Goal: Transaction & Acquisition: Book appointment/travel/reservation

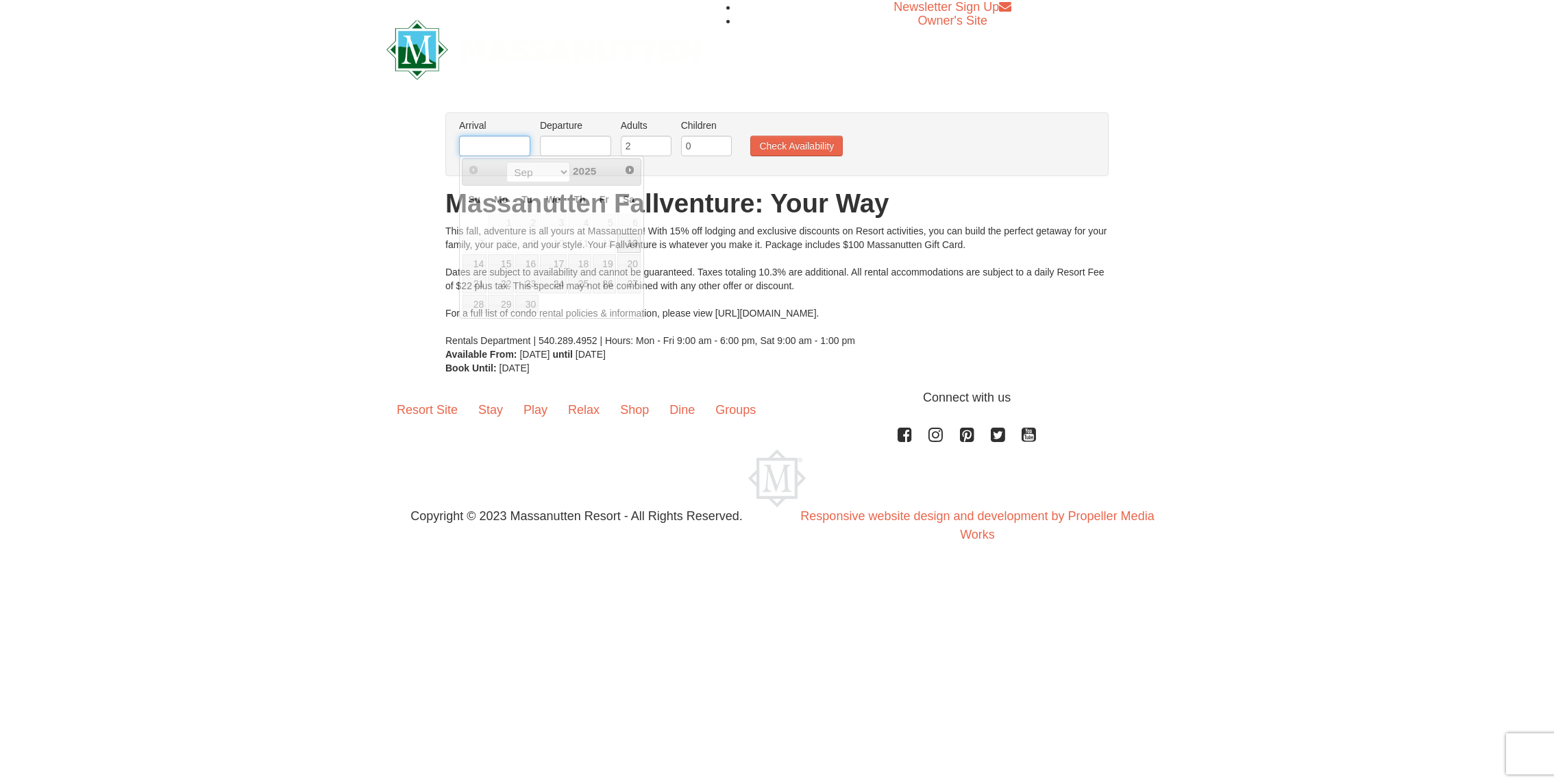
click at [509, 151] on input "text" at bounding box center [494, 146] width 71 height 21
type input "[DATE]"
click at [563, 303] on link "26" at bounding box center [553, 304] width 27 height 19
click at [562, 145] on input "text" at bounding box center [575, 146] width 71 height 21
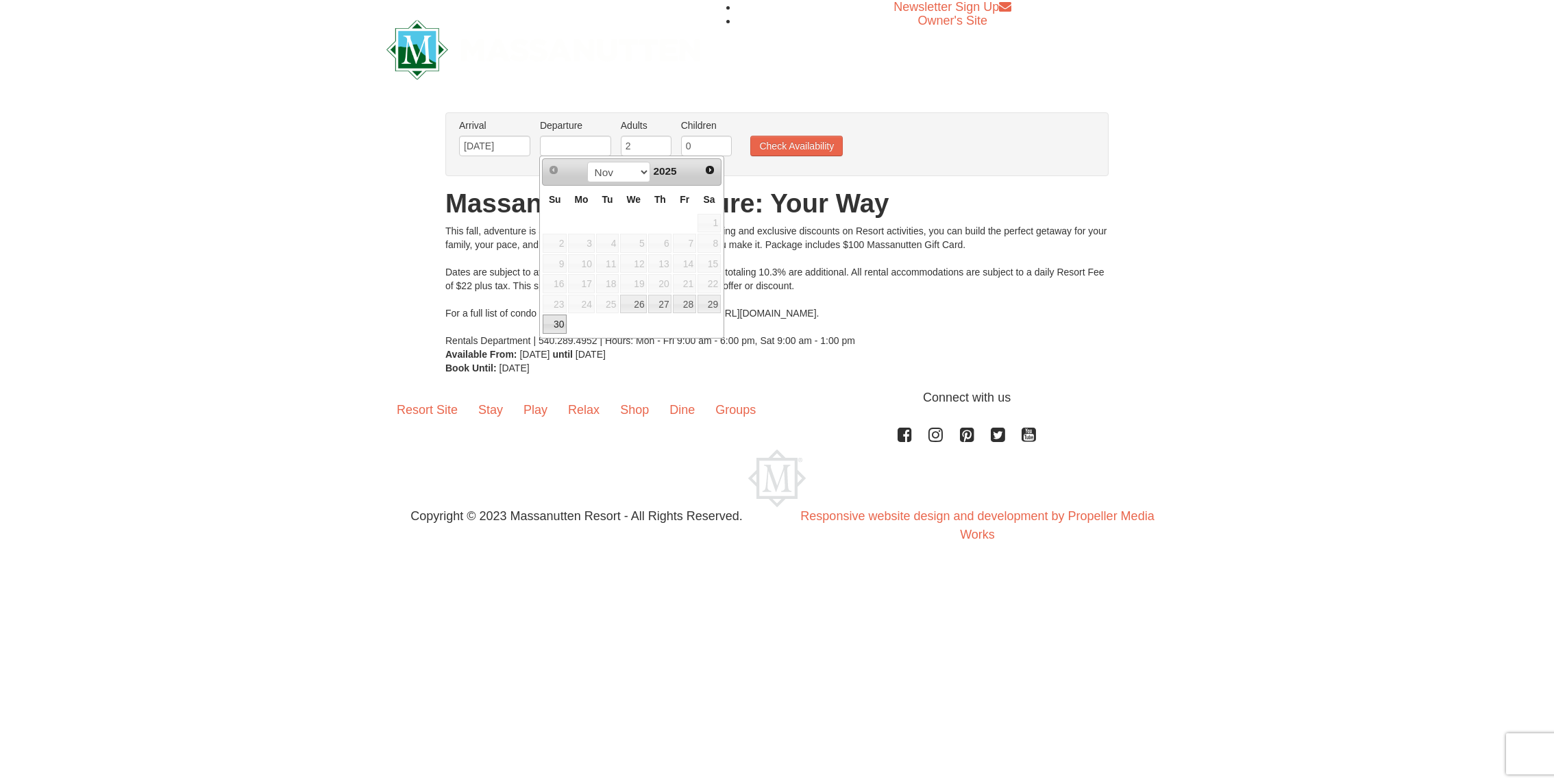
click at [559, 319] on link "30" at bounding box center [555, 324] width 24 height 19
type input "[DATE]"
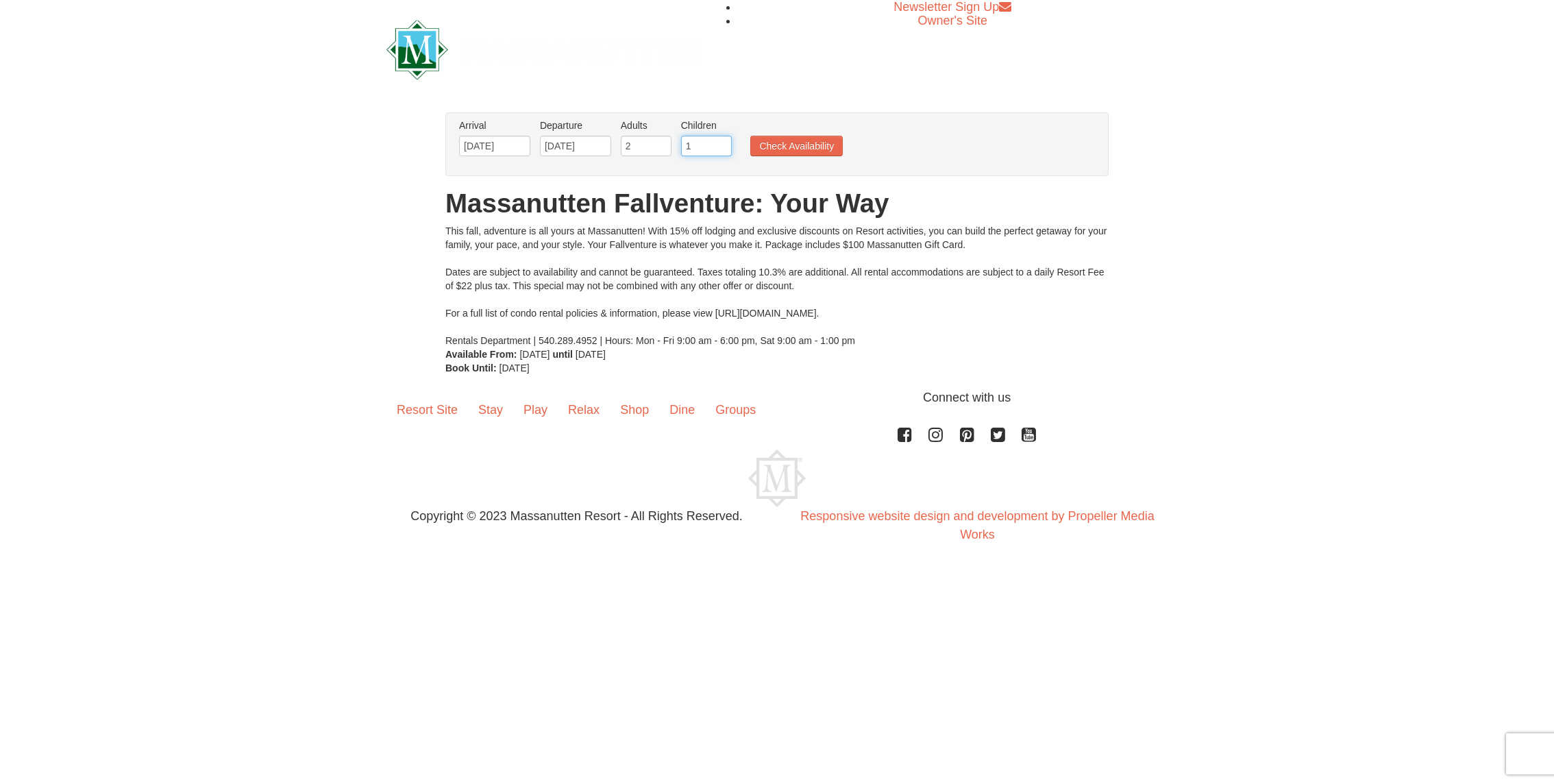
click at [720, 141] on input "1" at bounding box center [706, 146] width 50 height 21
type input "2"
click at [720, 141] on input "2" at bounding box center [706, 146] width 50 height 21
click at [849, 163] on div "Arrival Please format dates MM/DD/YYYY Please format dates MM/DD/YYYY 11/26/202…" at bounding box center [777, 144] width 663 height 64
click at [814, 148] on button "Check Availability" at bounding box center [797, 146] width 92 height 21
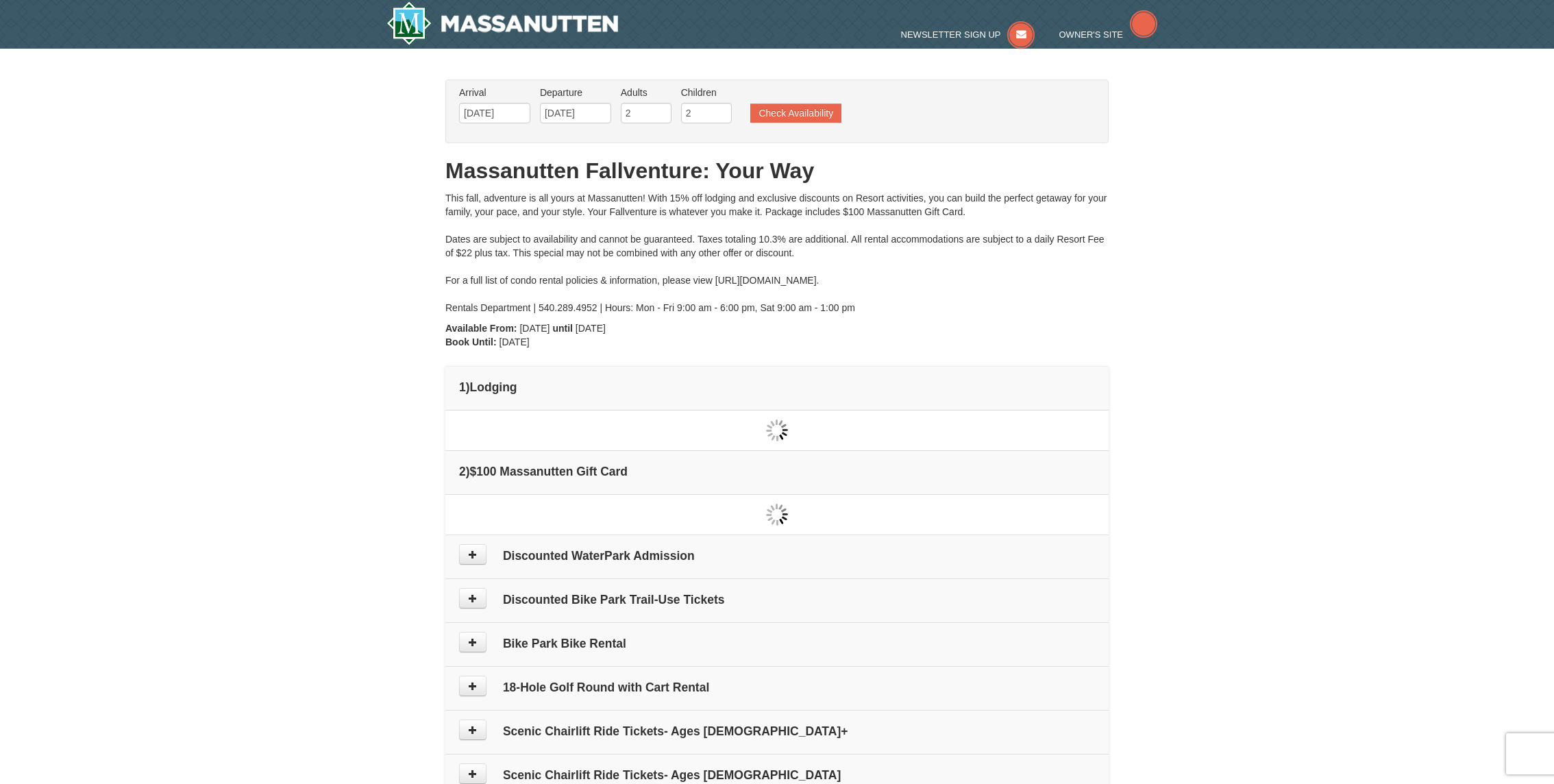
type input "[DATE]"
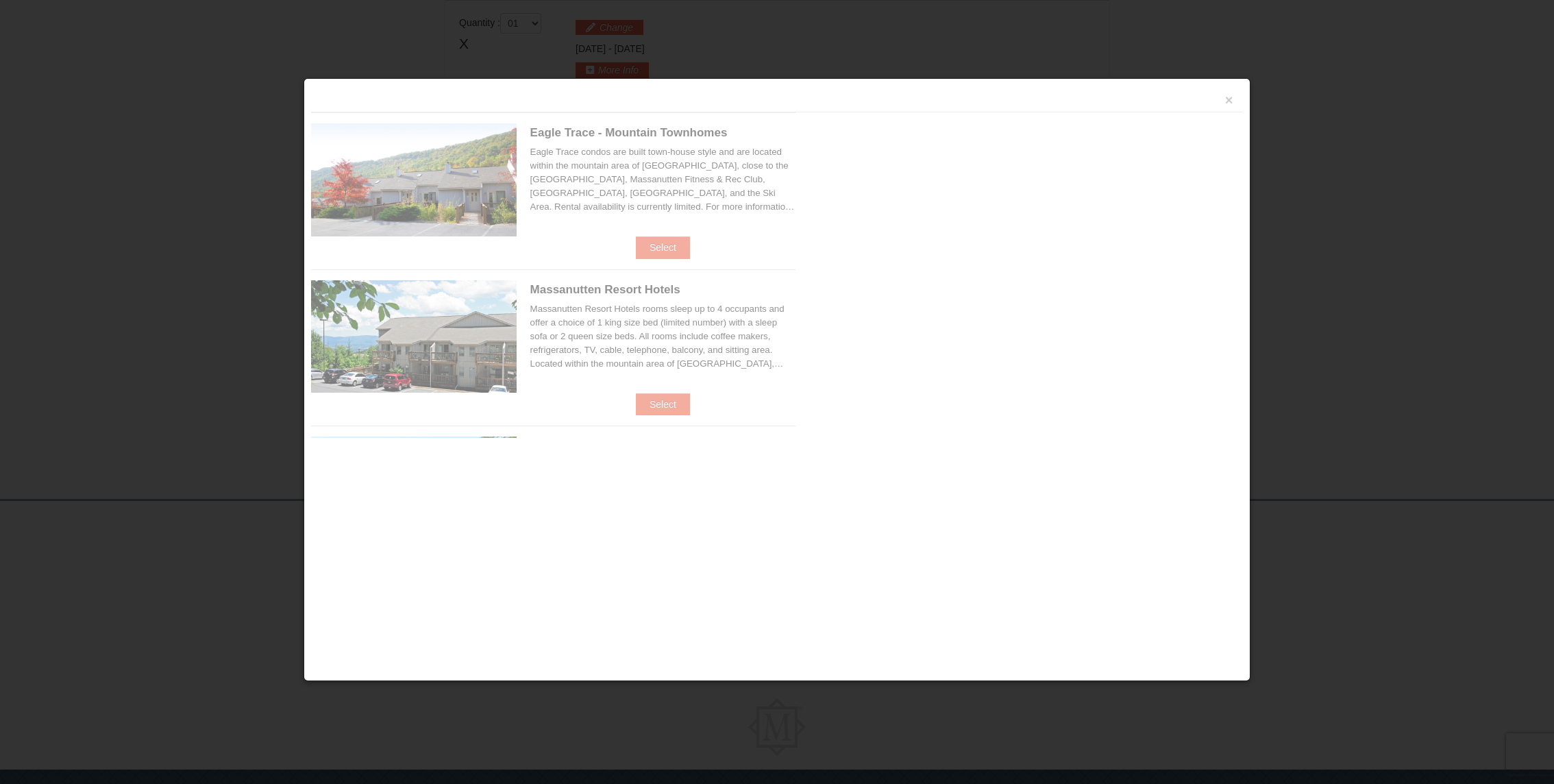
scroll to position [419, 0]
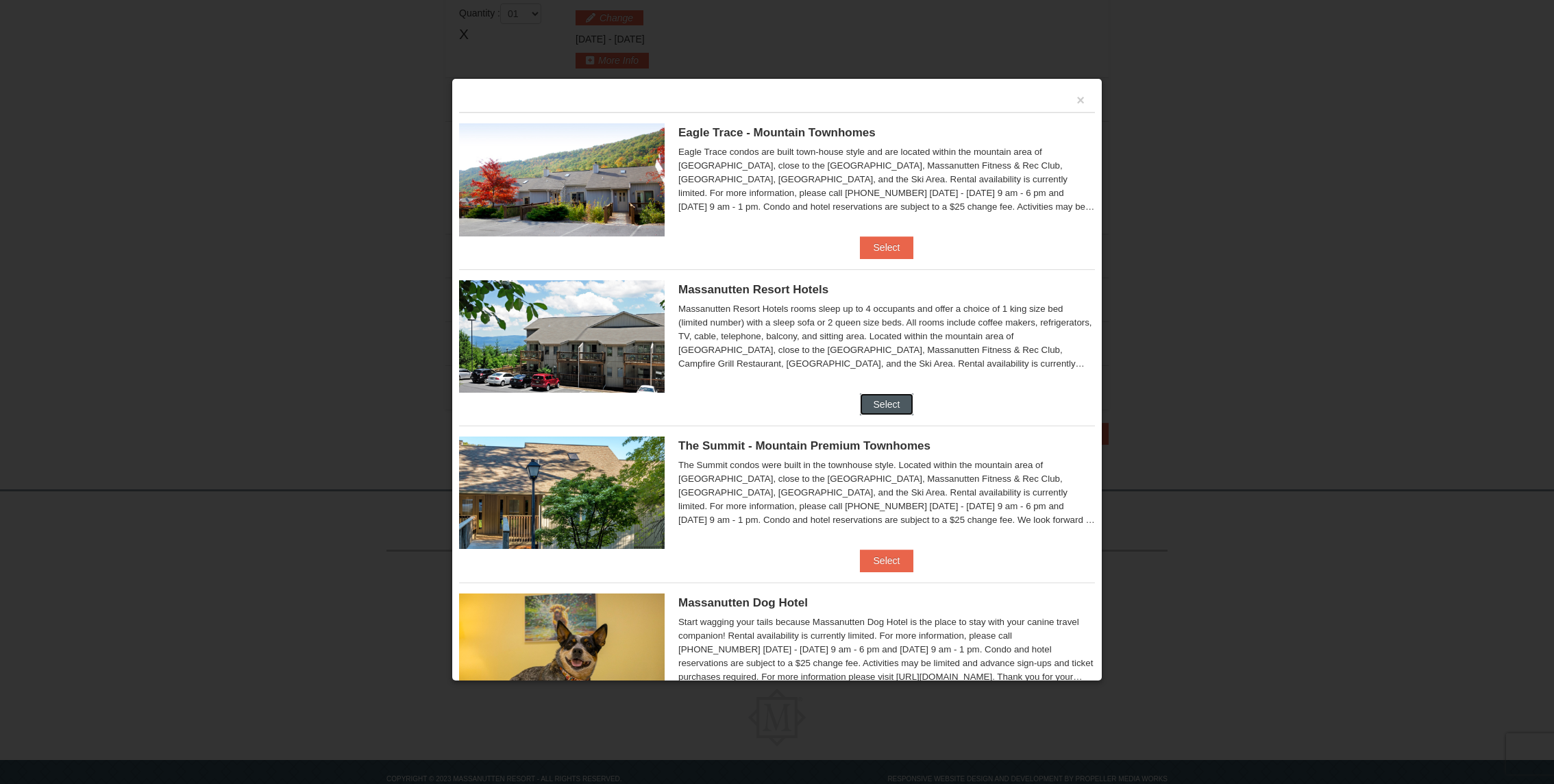
click at [896, 405] on button "Select" at bounding box center [887, 404] width 54 height 22
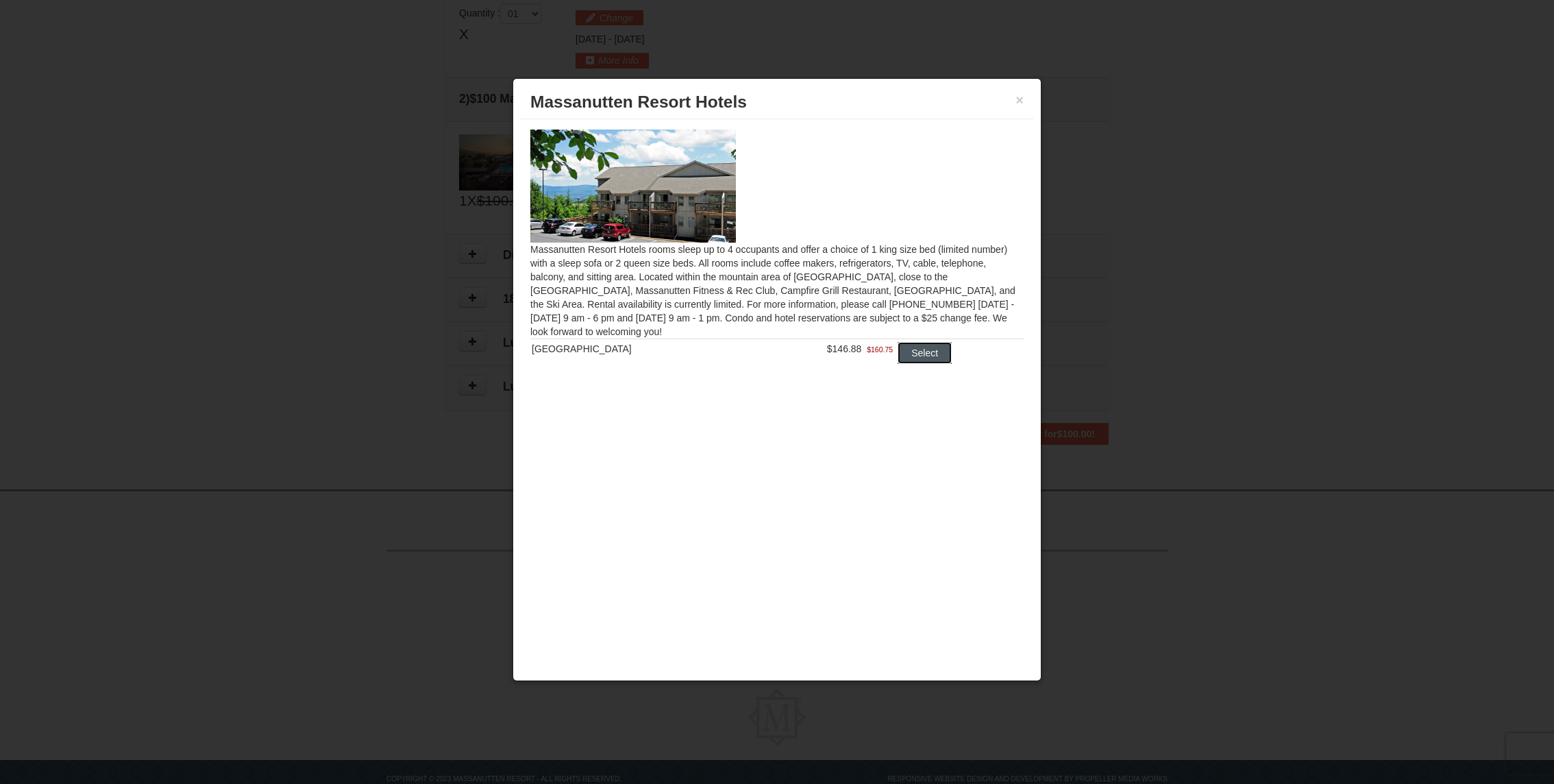
click at [902, 357] on button "Select" at bounding box center [925, 352] width 54 height 22
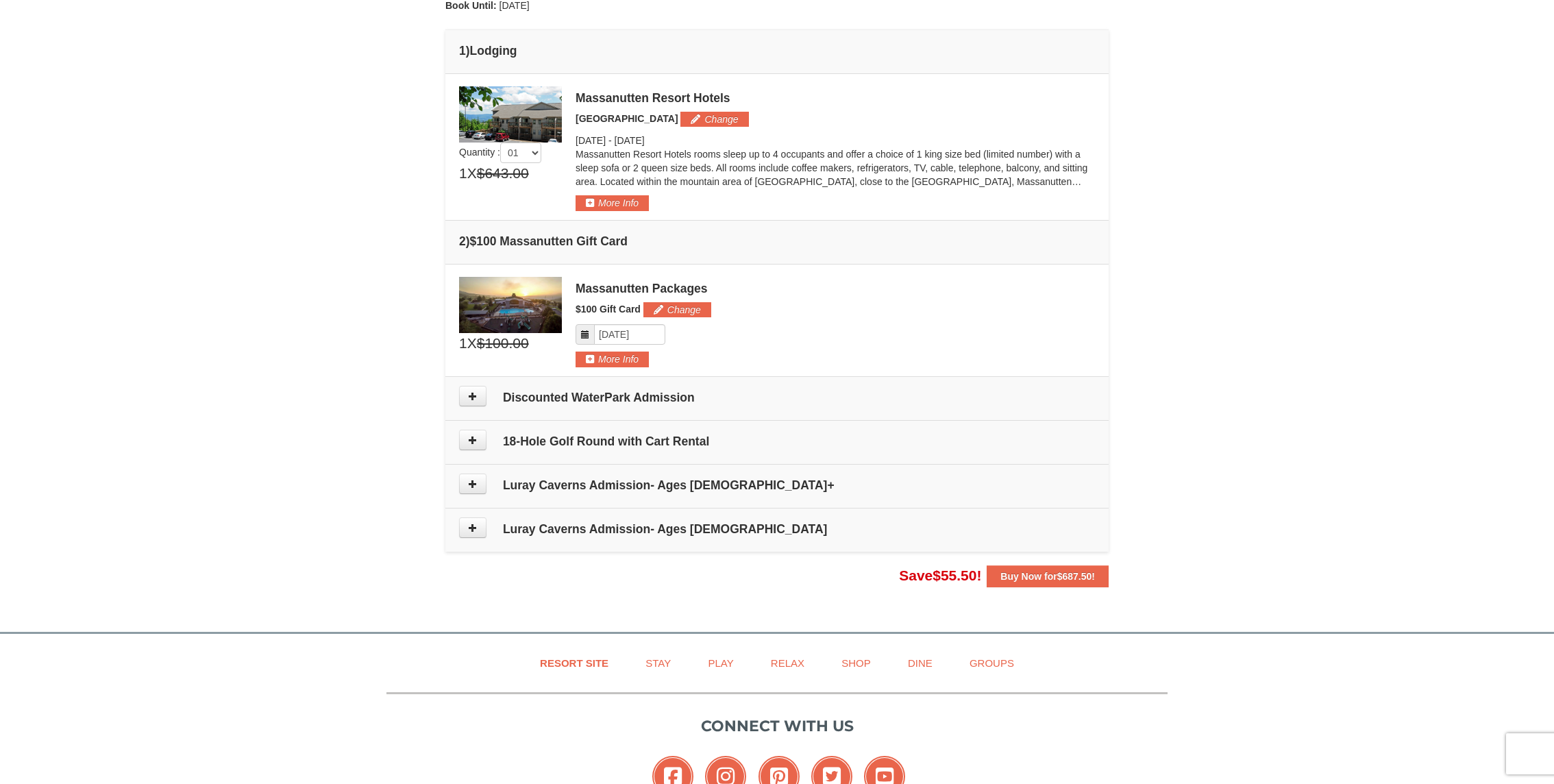
scroll to position [340, 0]
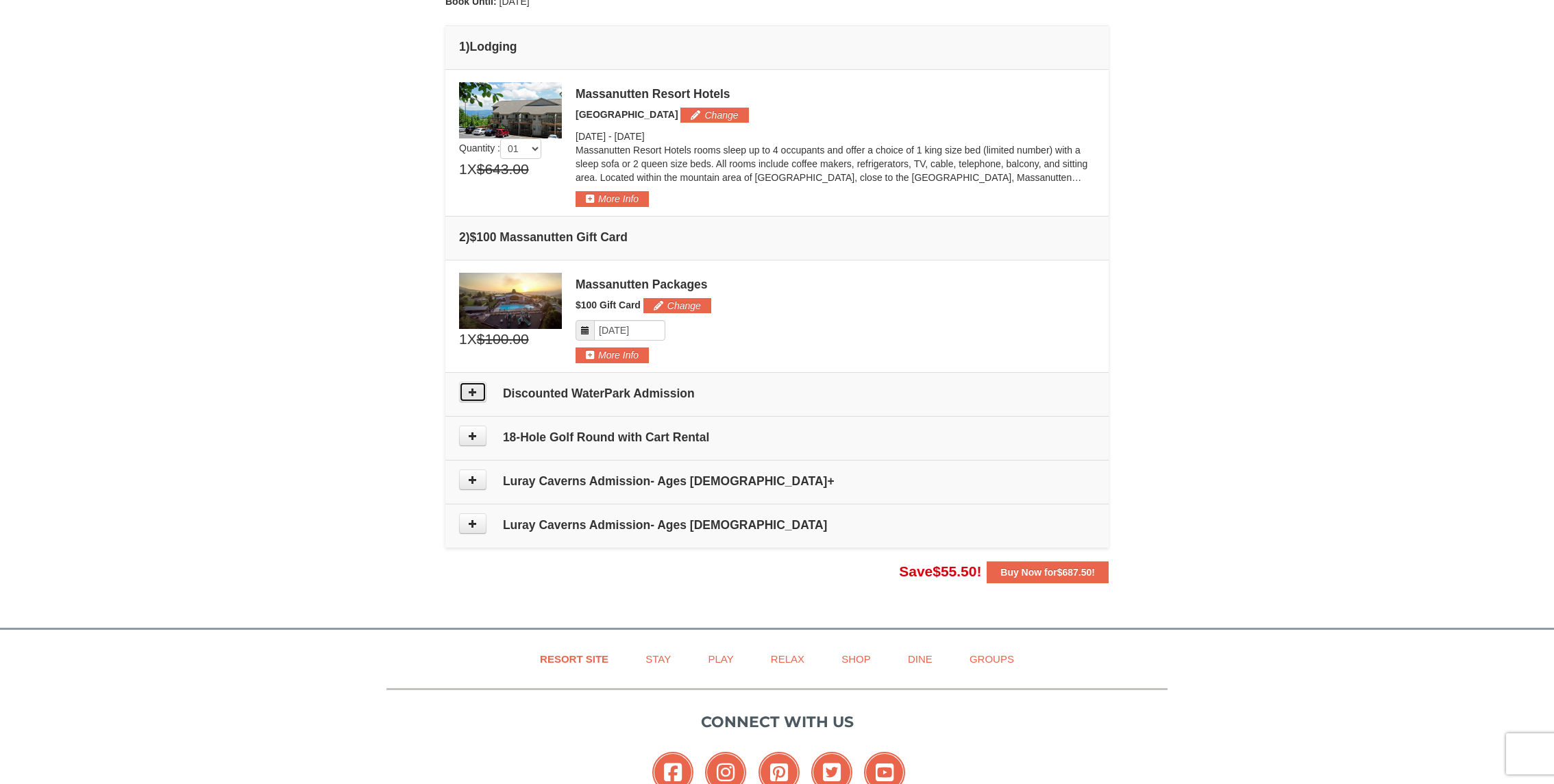
click at [473, 387] on icon at bounding box center [473, 392] width 10 height 10
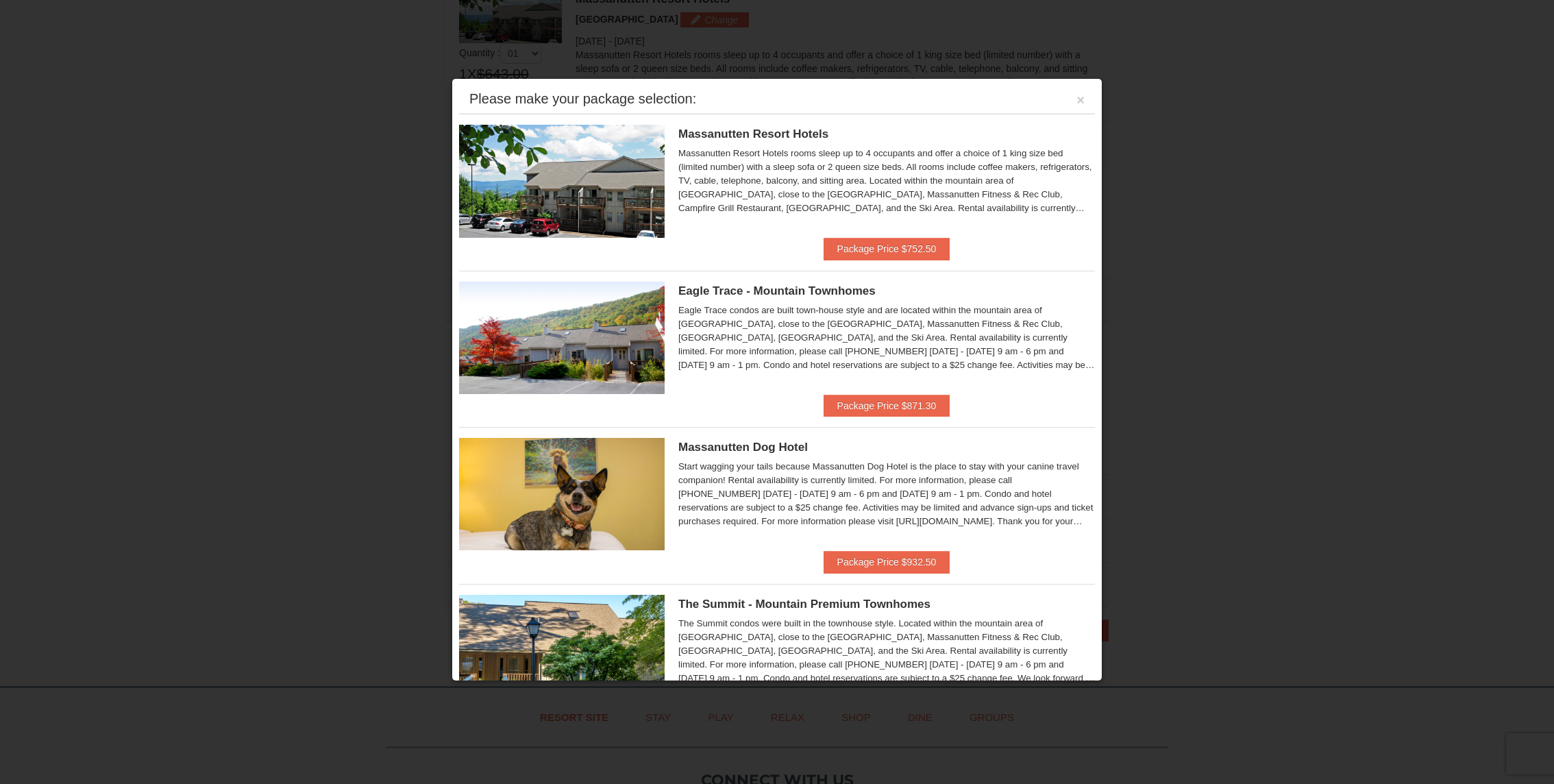
scroll to position [420, 0]
click at [1082, 100] on button "×" at bounding box center [1081, 99] width 9 height 13
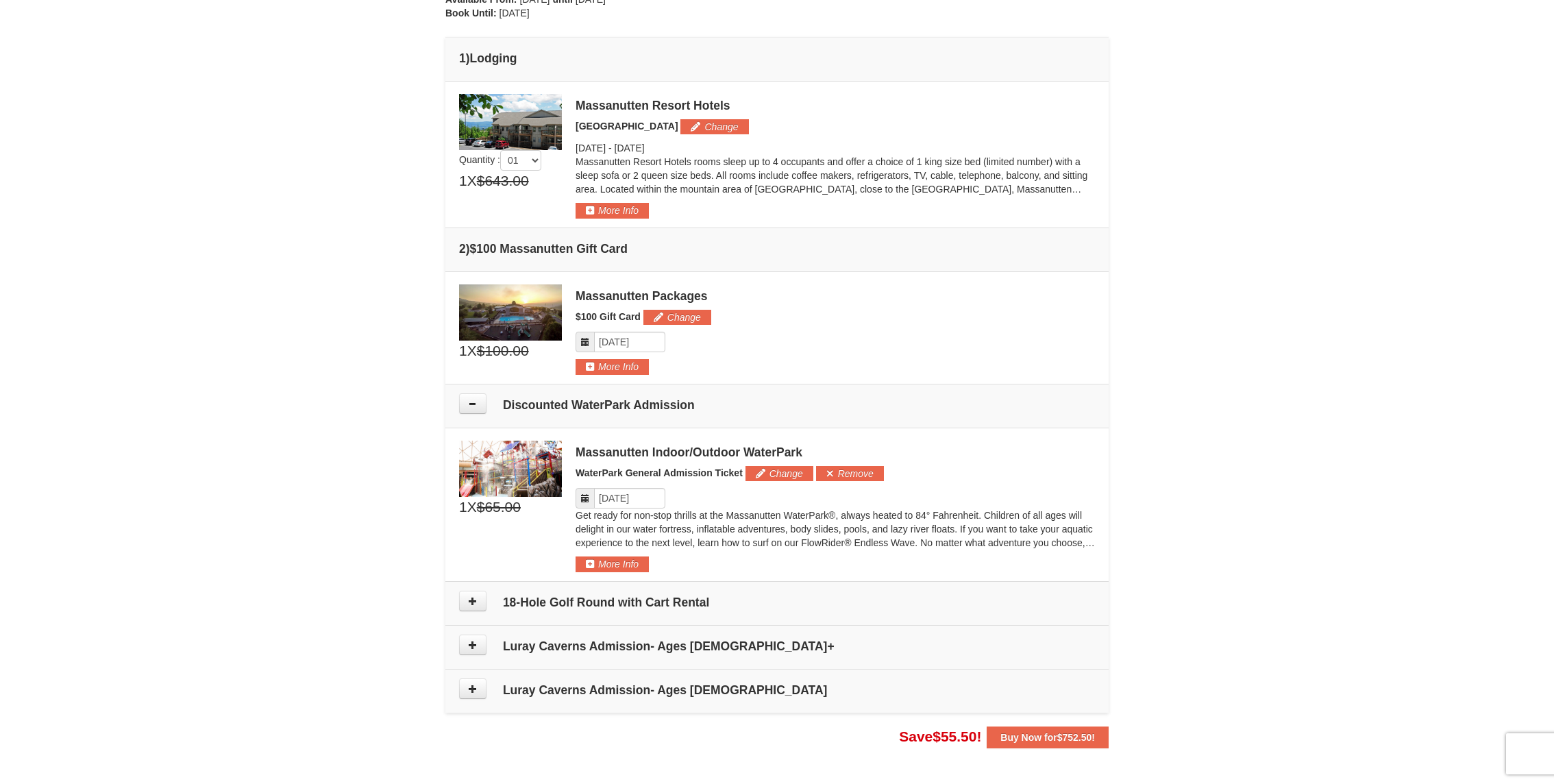
scroll to position [292, 0]
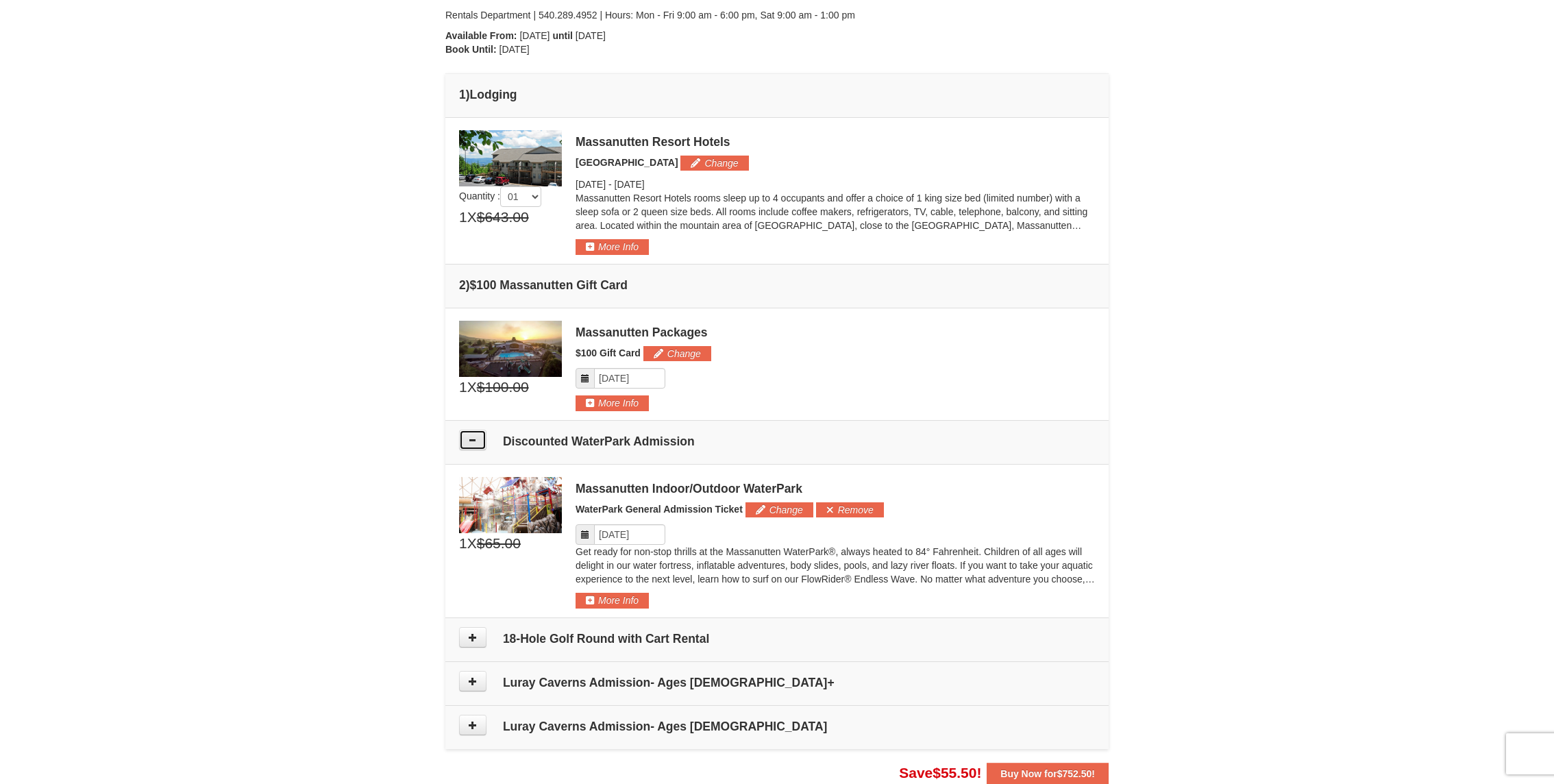
click at [475, 438] on icon at bounding box center [473, 440] width 10 height 10
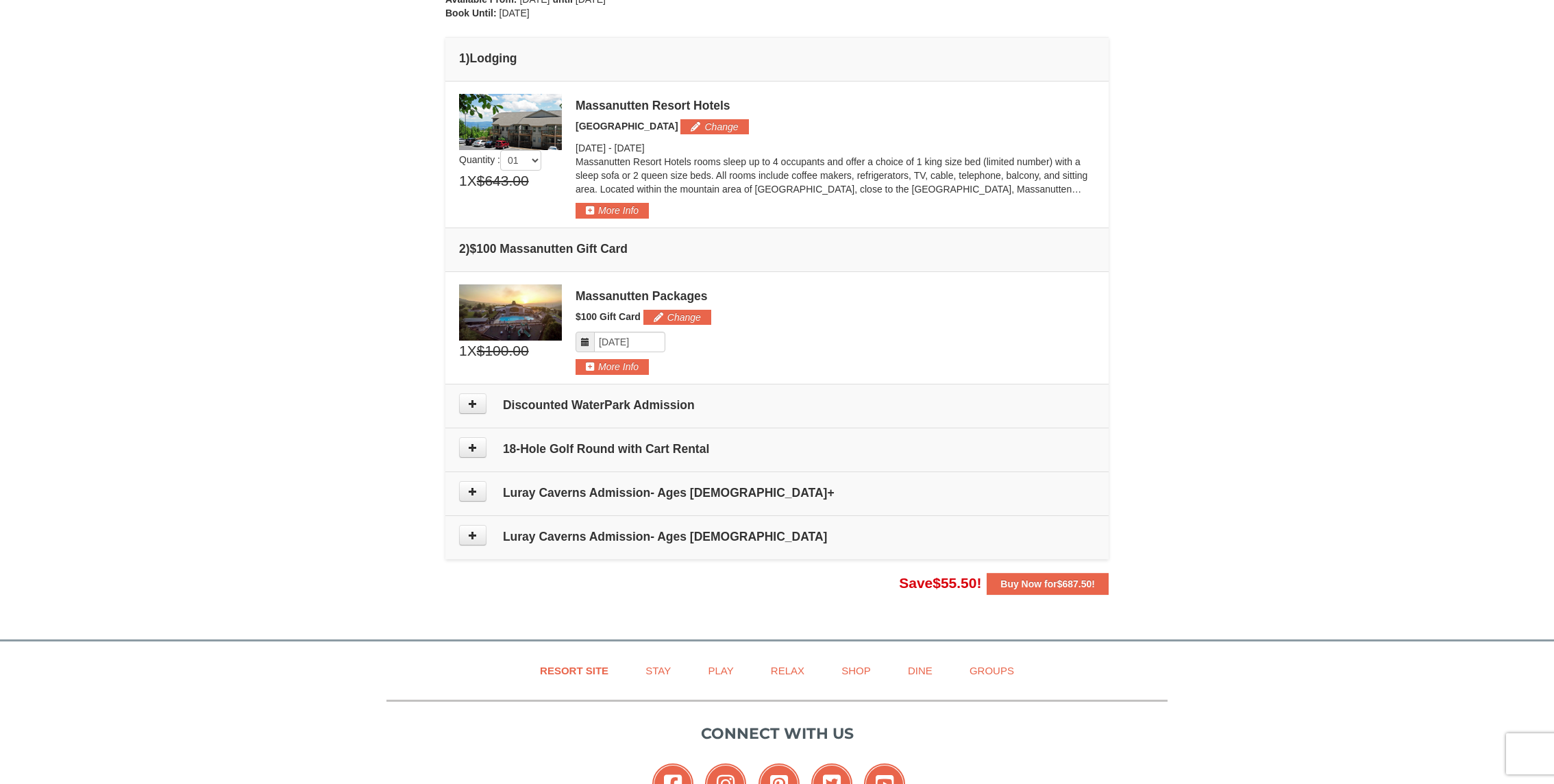
scroll to position [331, 0]
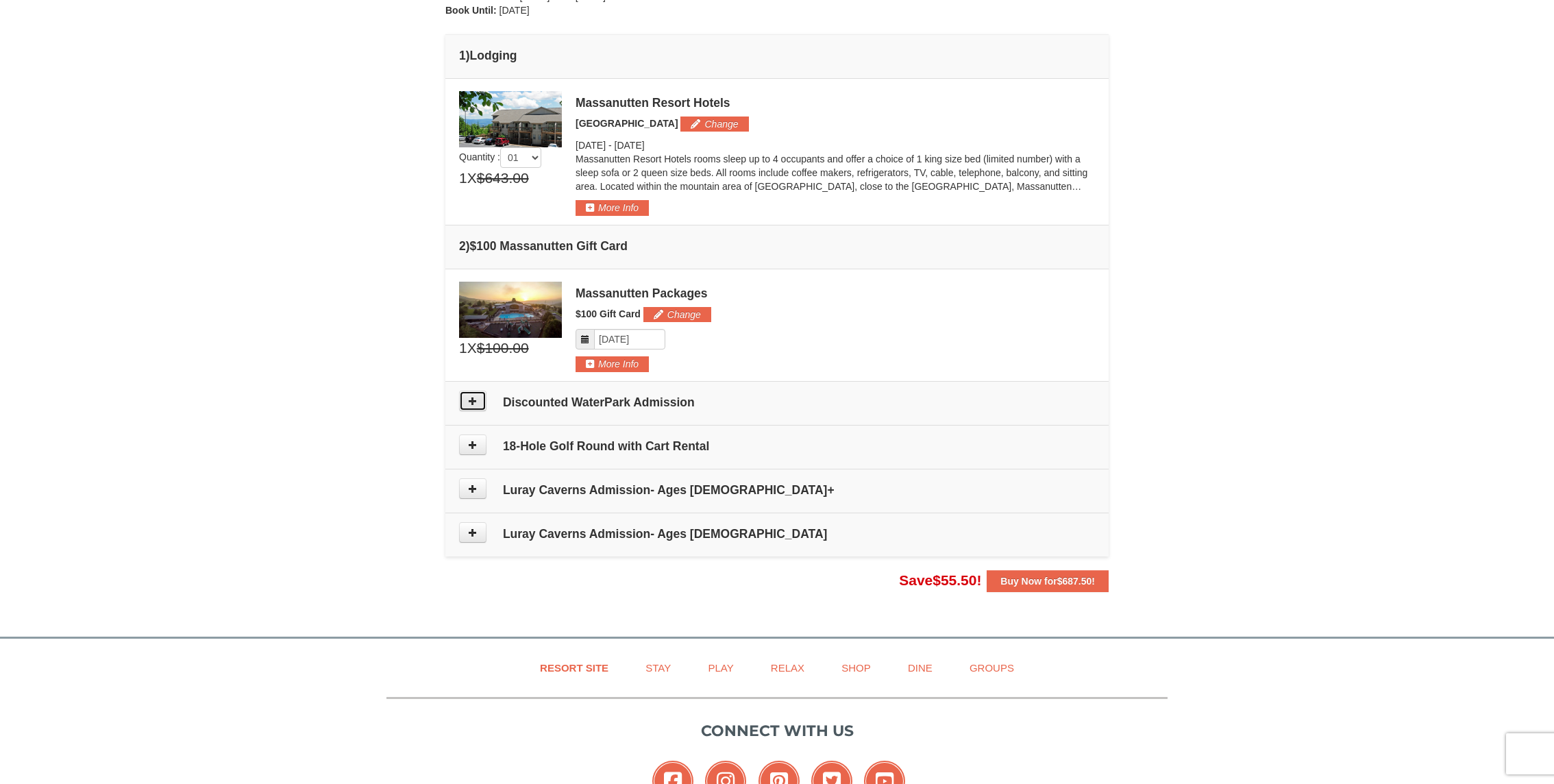
click at [469, 401] on icon at bounding box center [473, 401] width 10 height 10
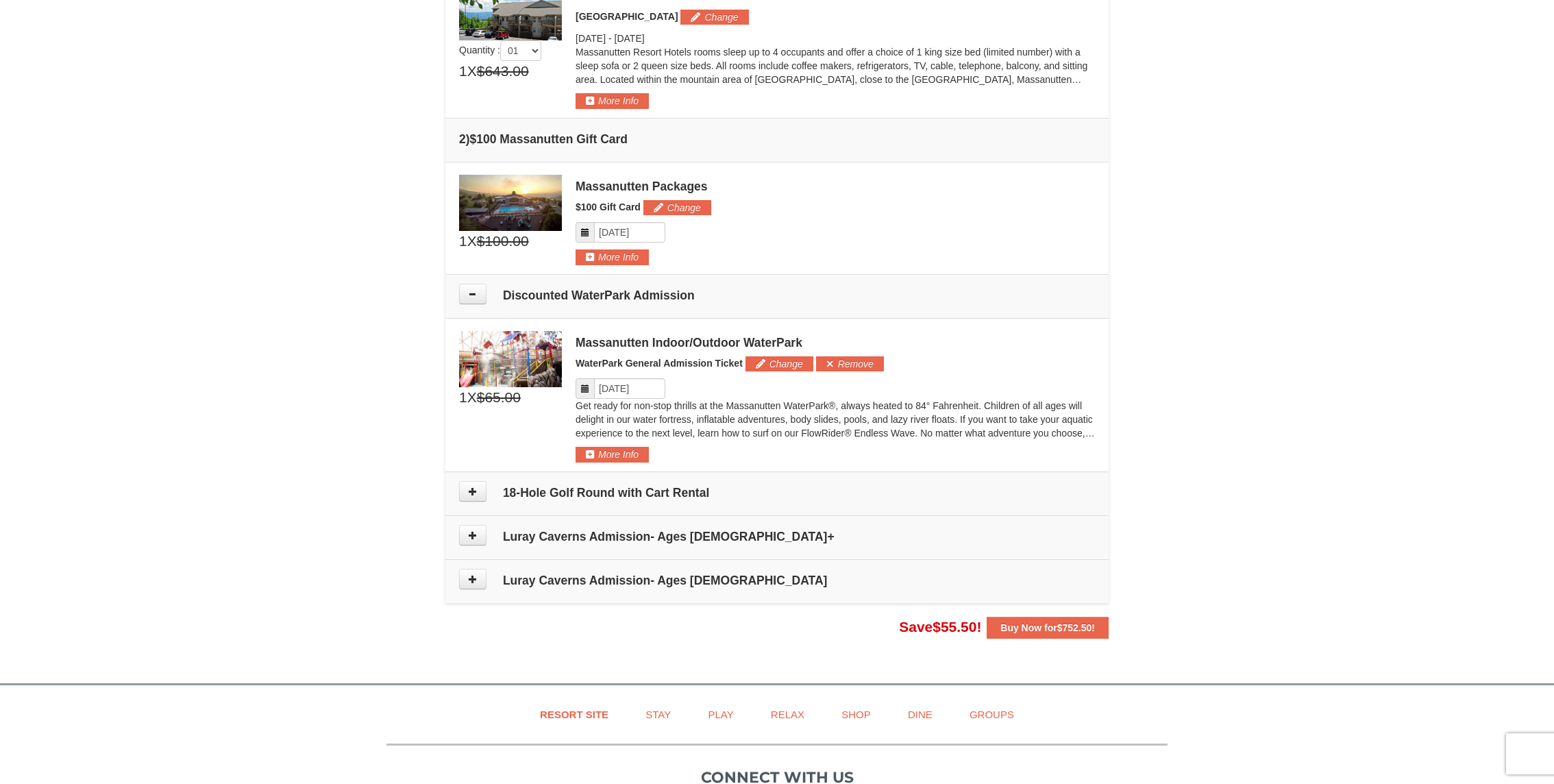
scroll to position [435, 0]
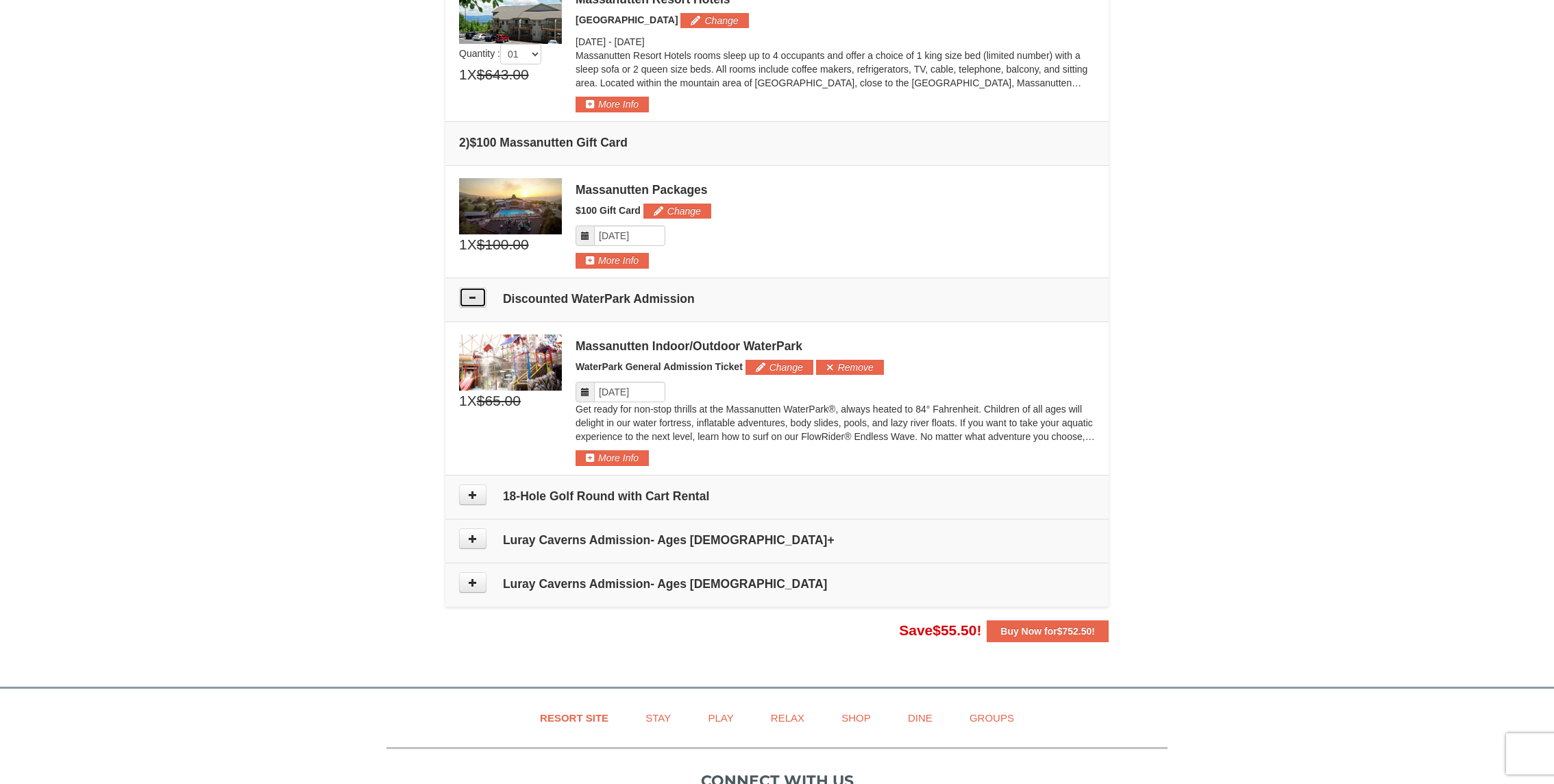
click at [473, 296] on icon at bounding box center [473, 298] width 10 height 10
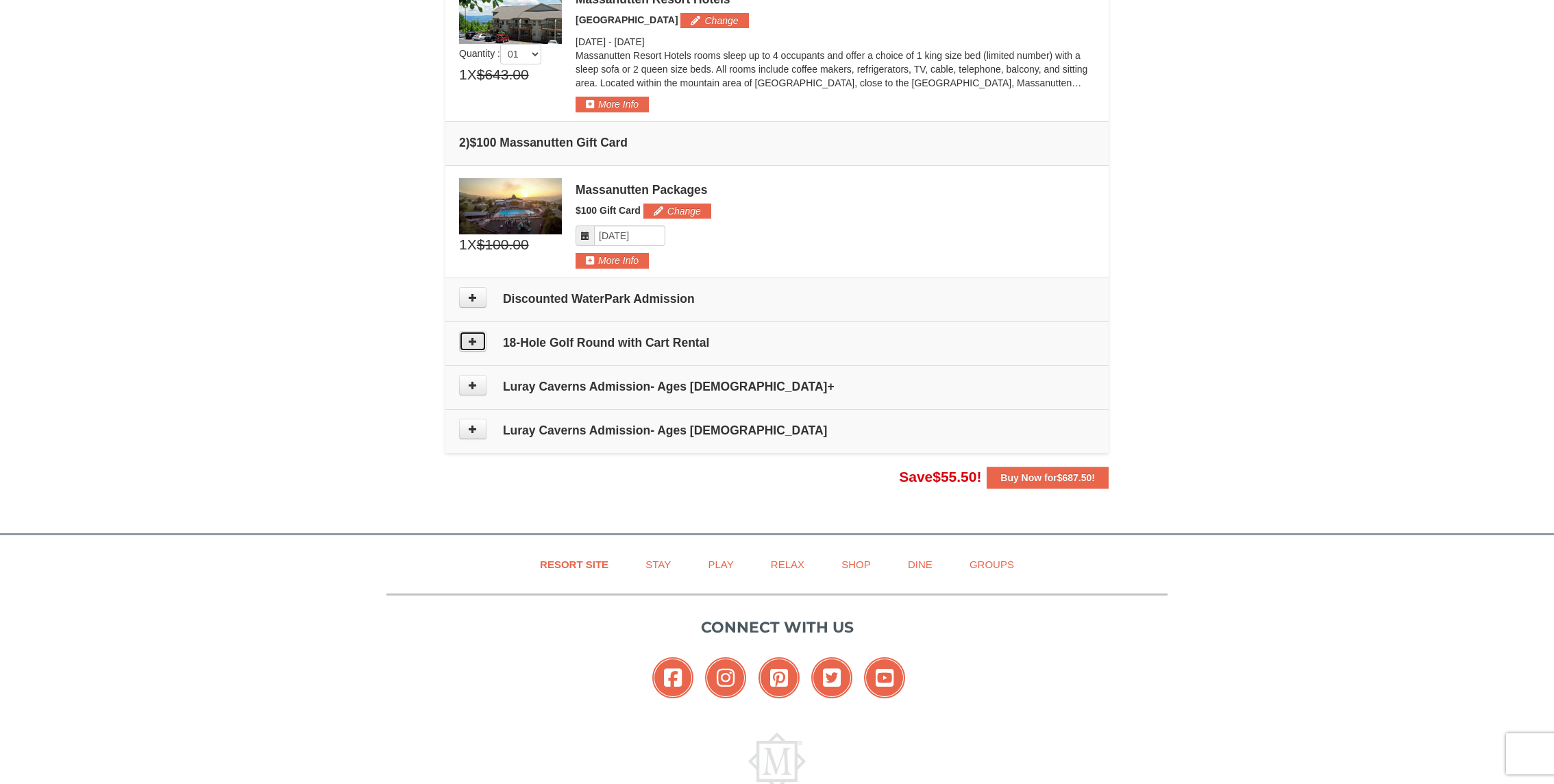
click at [472, 338] on icon at bounding box center [473, 342] width 10 height 10
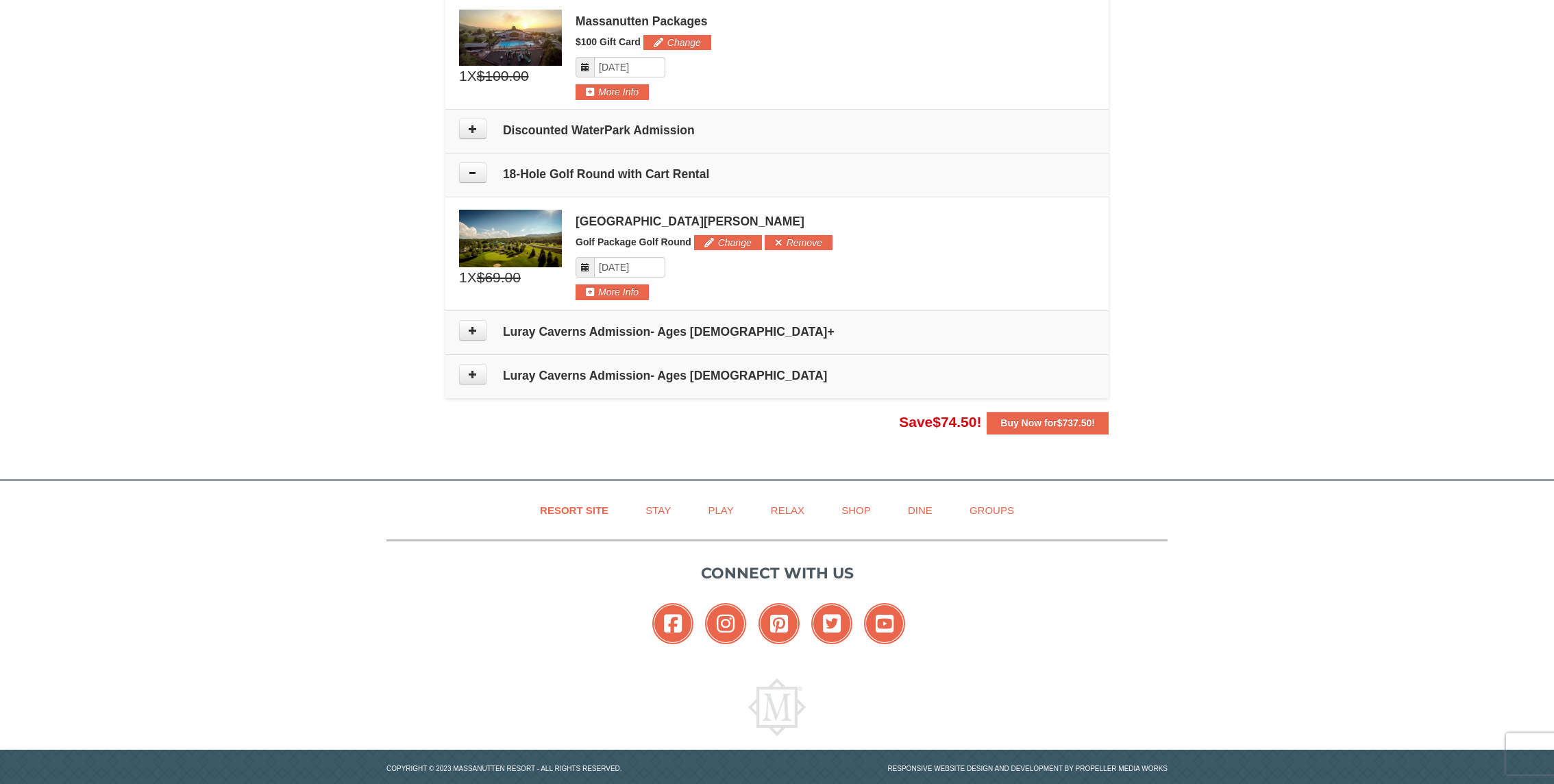
scroll to position [591, 0]
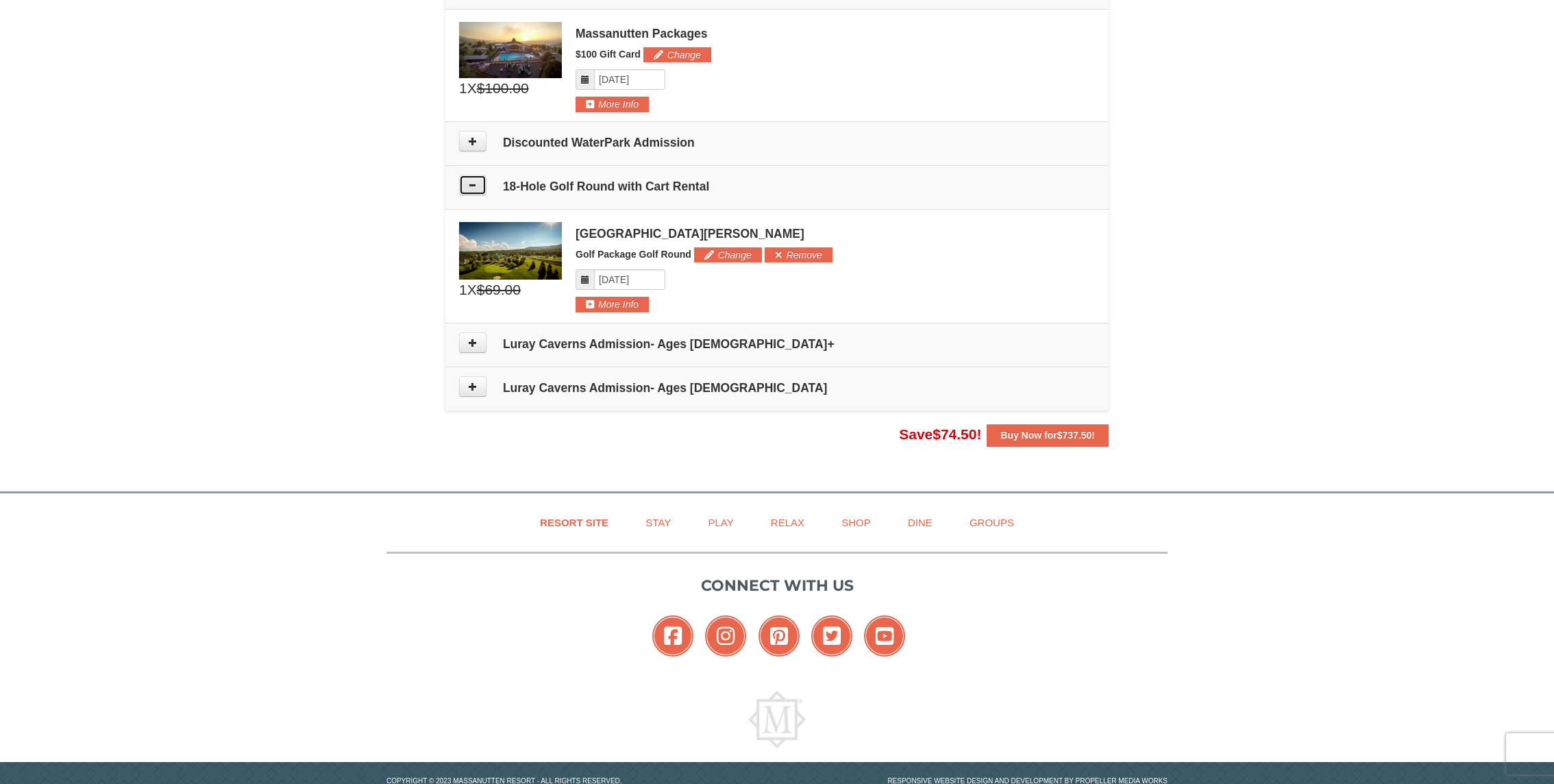
click at [474, 182] on icon at bounding box center [473, 185] width 10 height 10
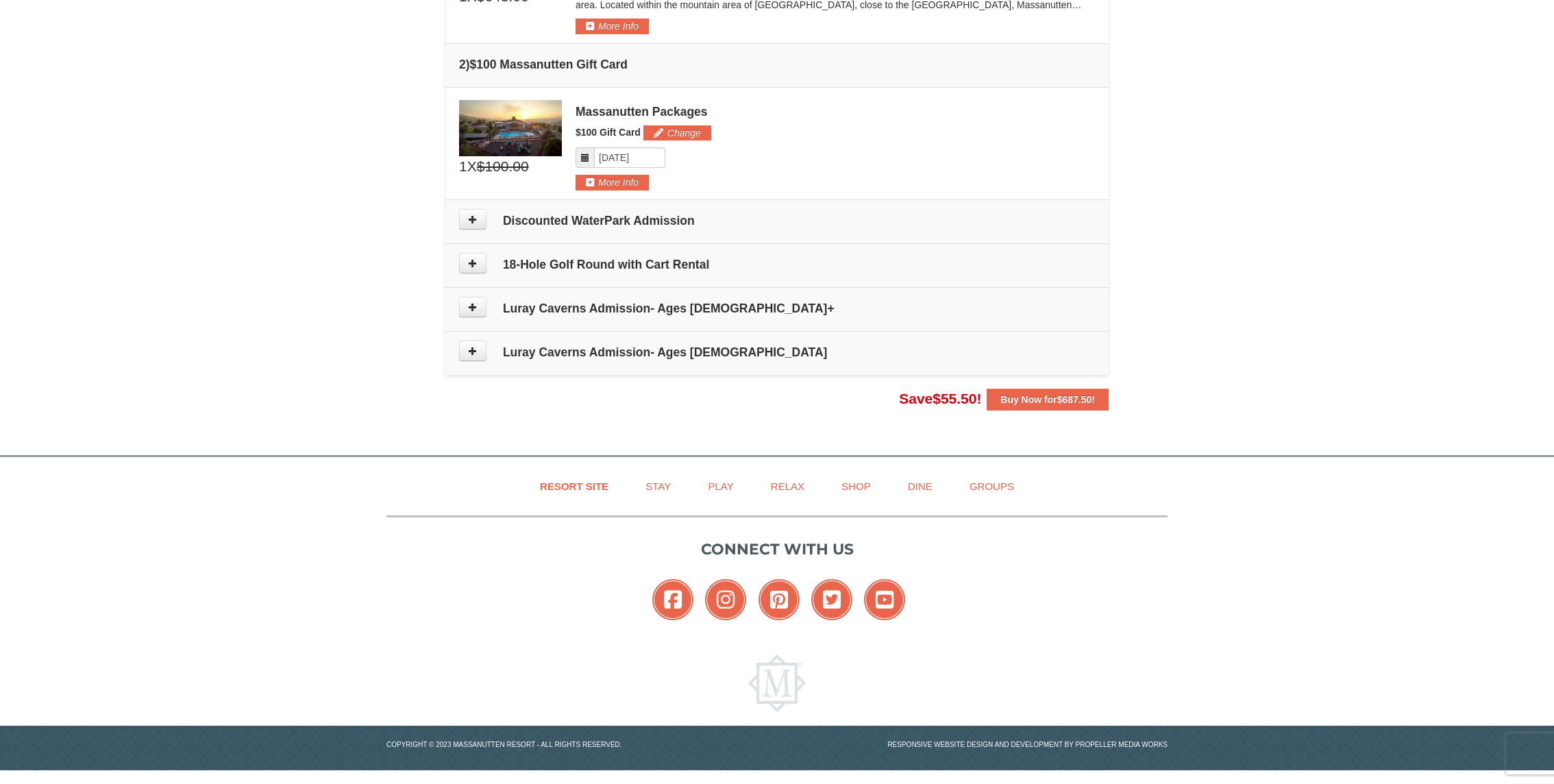
scroll to position [510, 0]
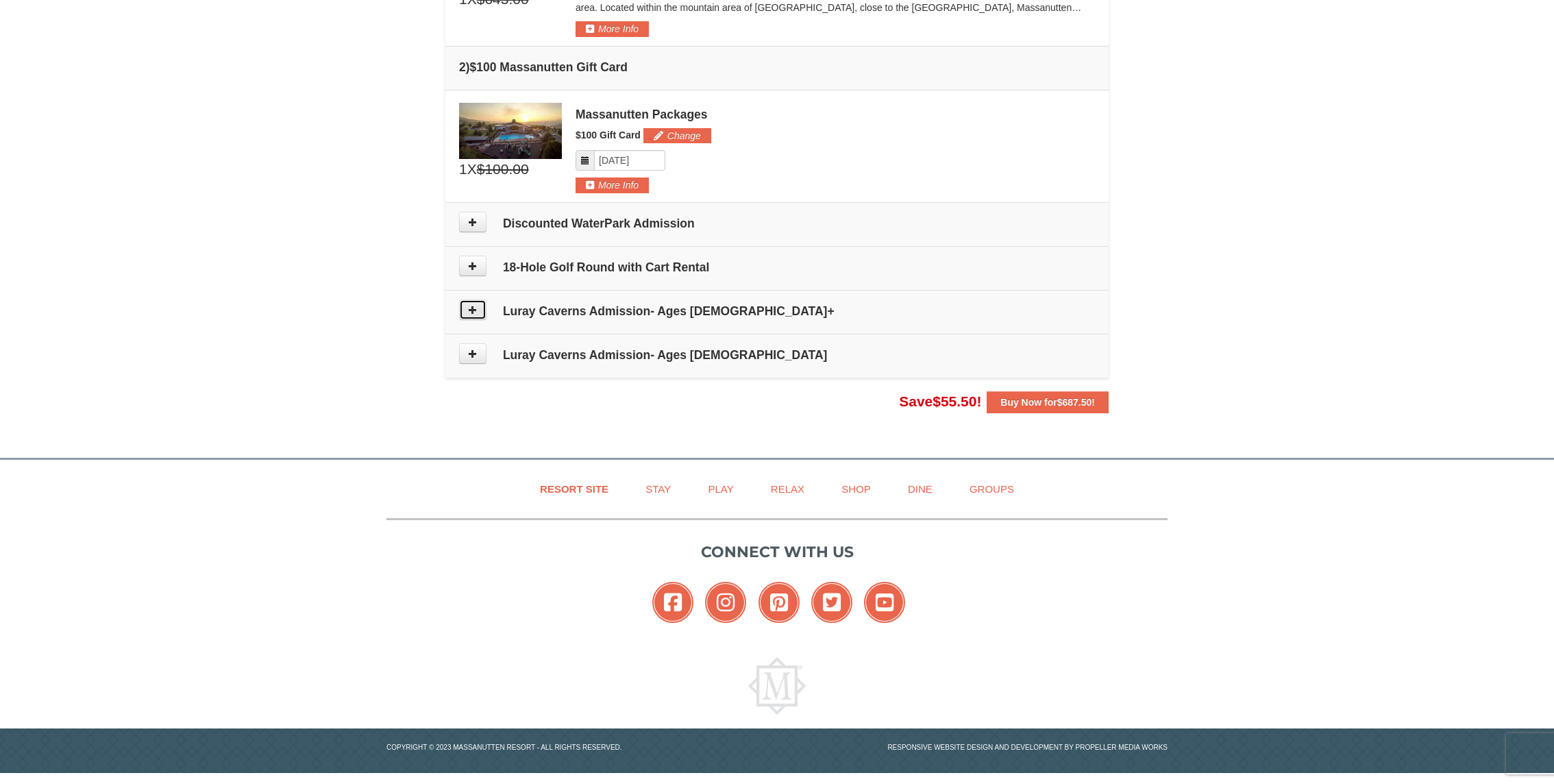
click at [473, 310] on icon at bounding box center [473, 310] width 10 height 10
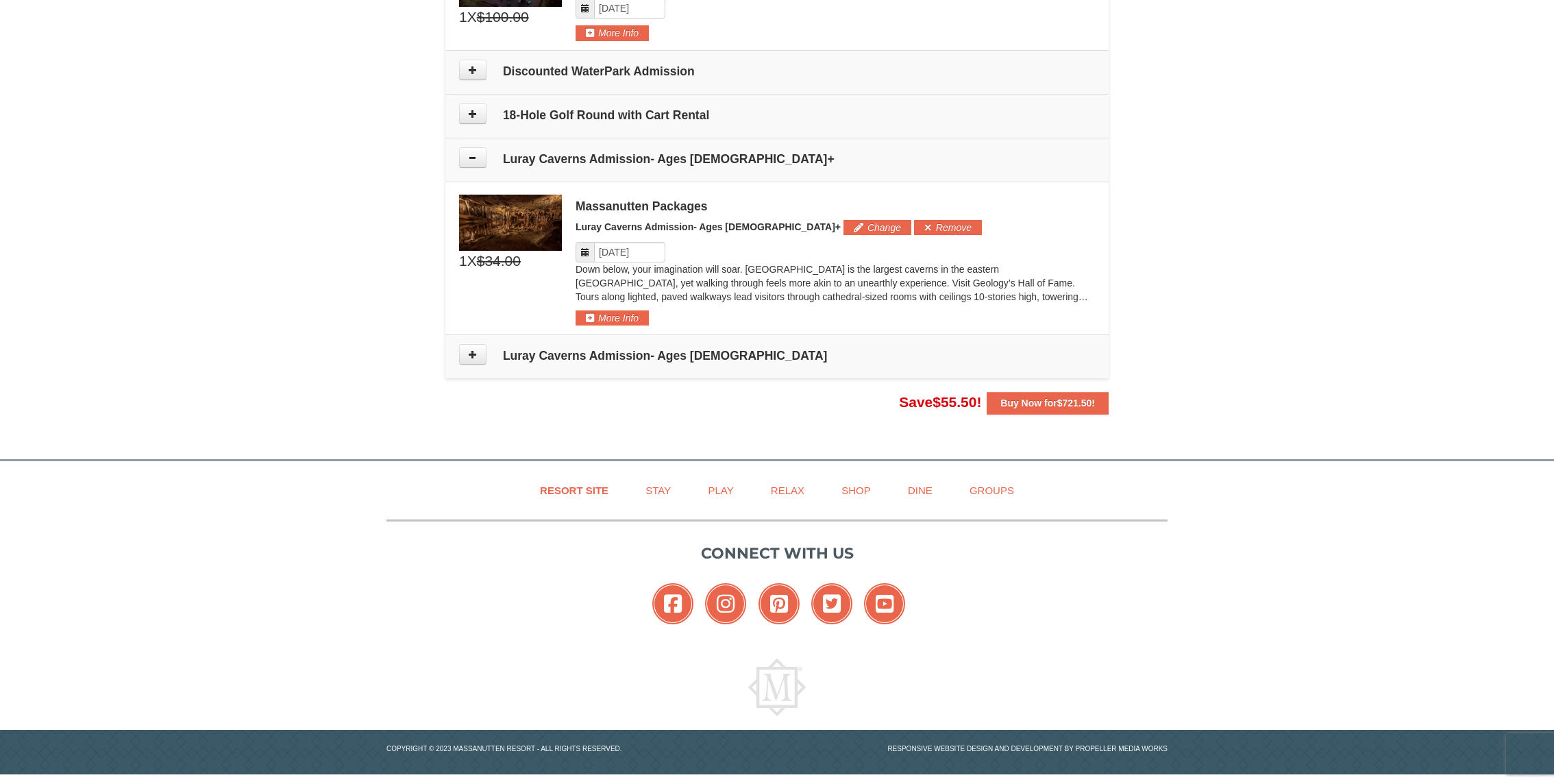
scroll to position [663, 0]
click at [477, 158] on icon at bounding box center [473, 157] width 10 height 10
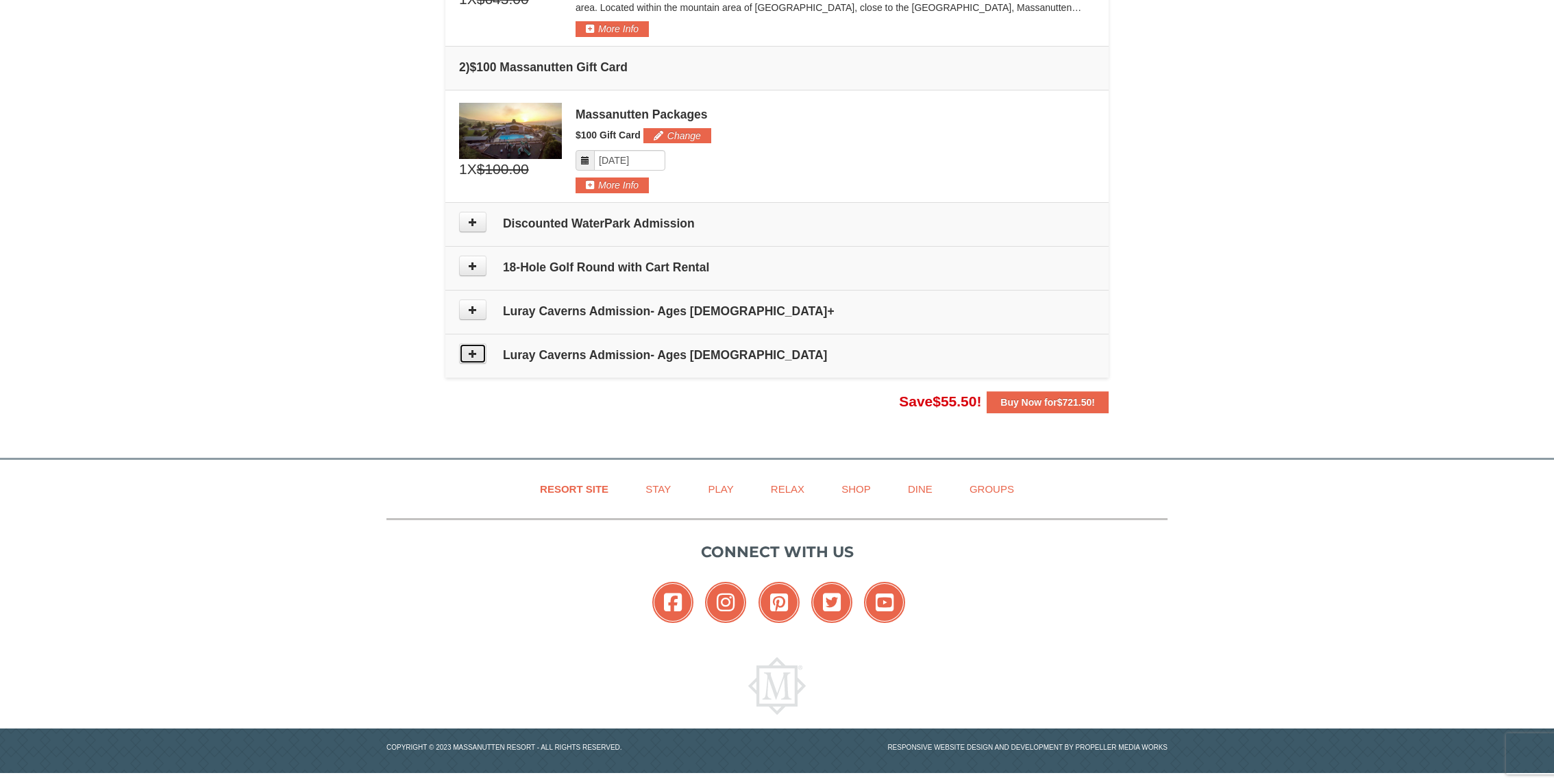
click at [472, 352] on icon at bounding box center [473, 354] width 10 height 10
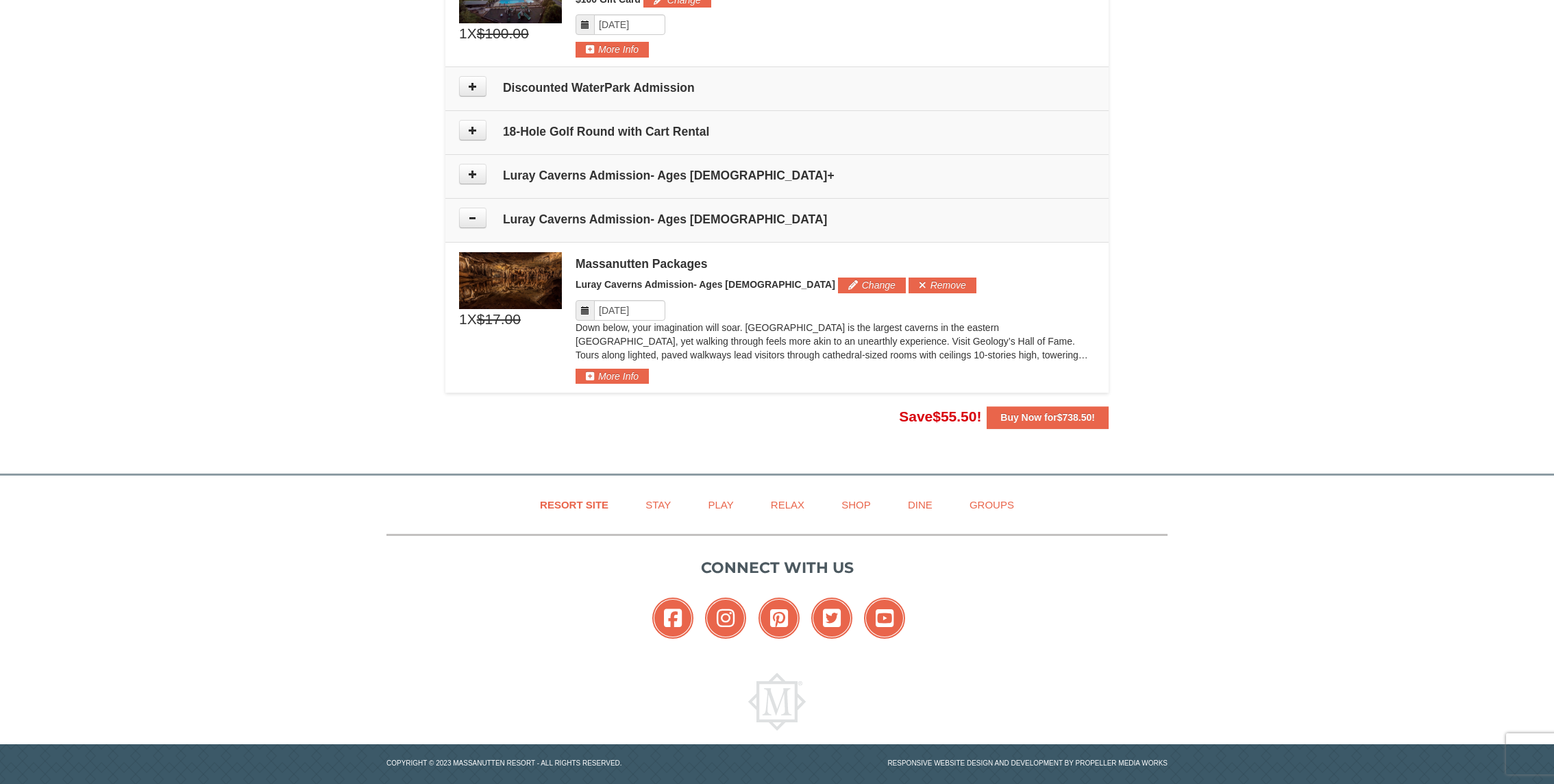
scroll to position [663, 0]
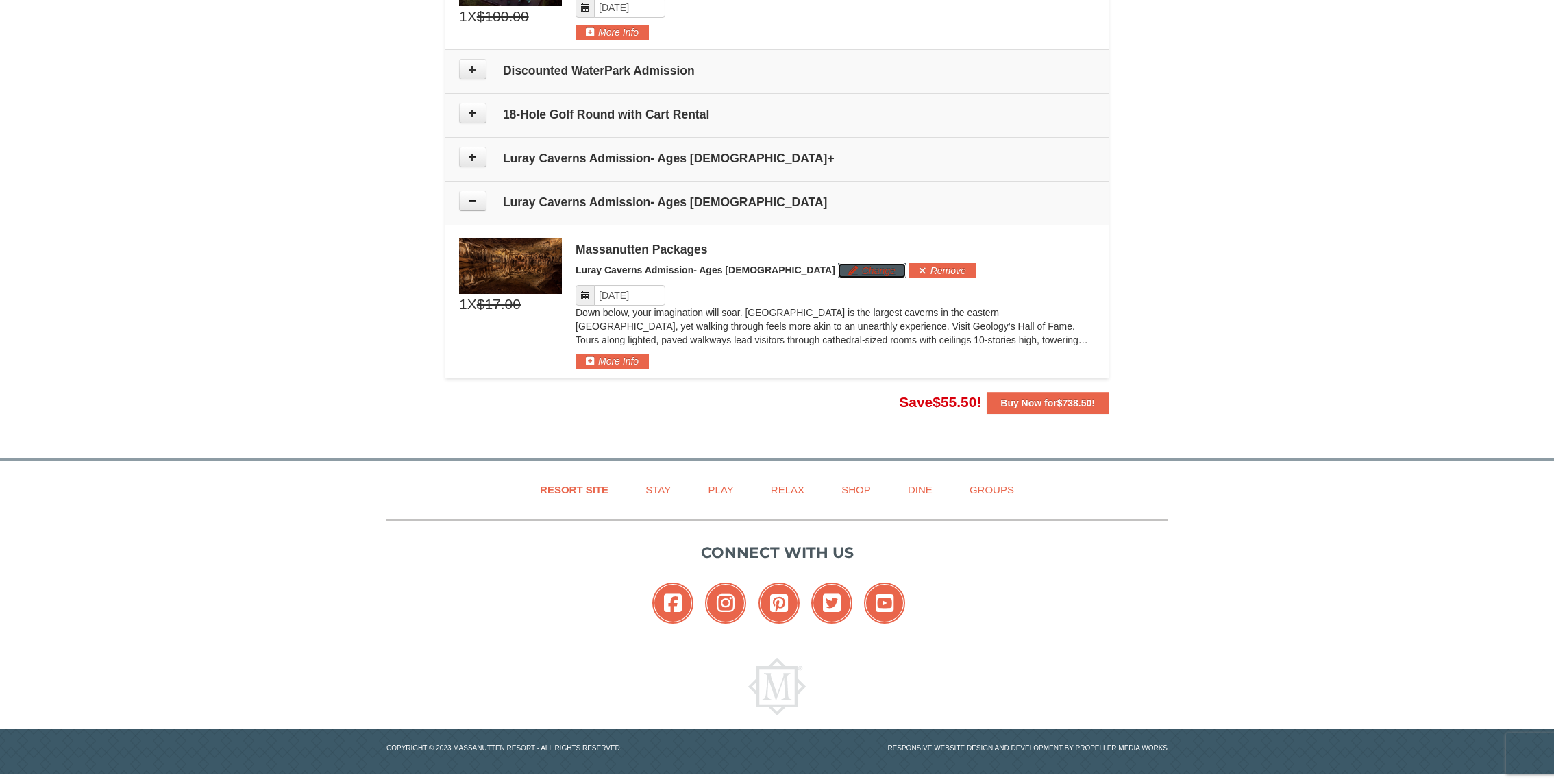
click at [838, 271] on button "Change" at bounding box center [872, 271] width 68 height 15
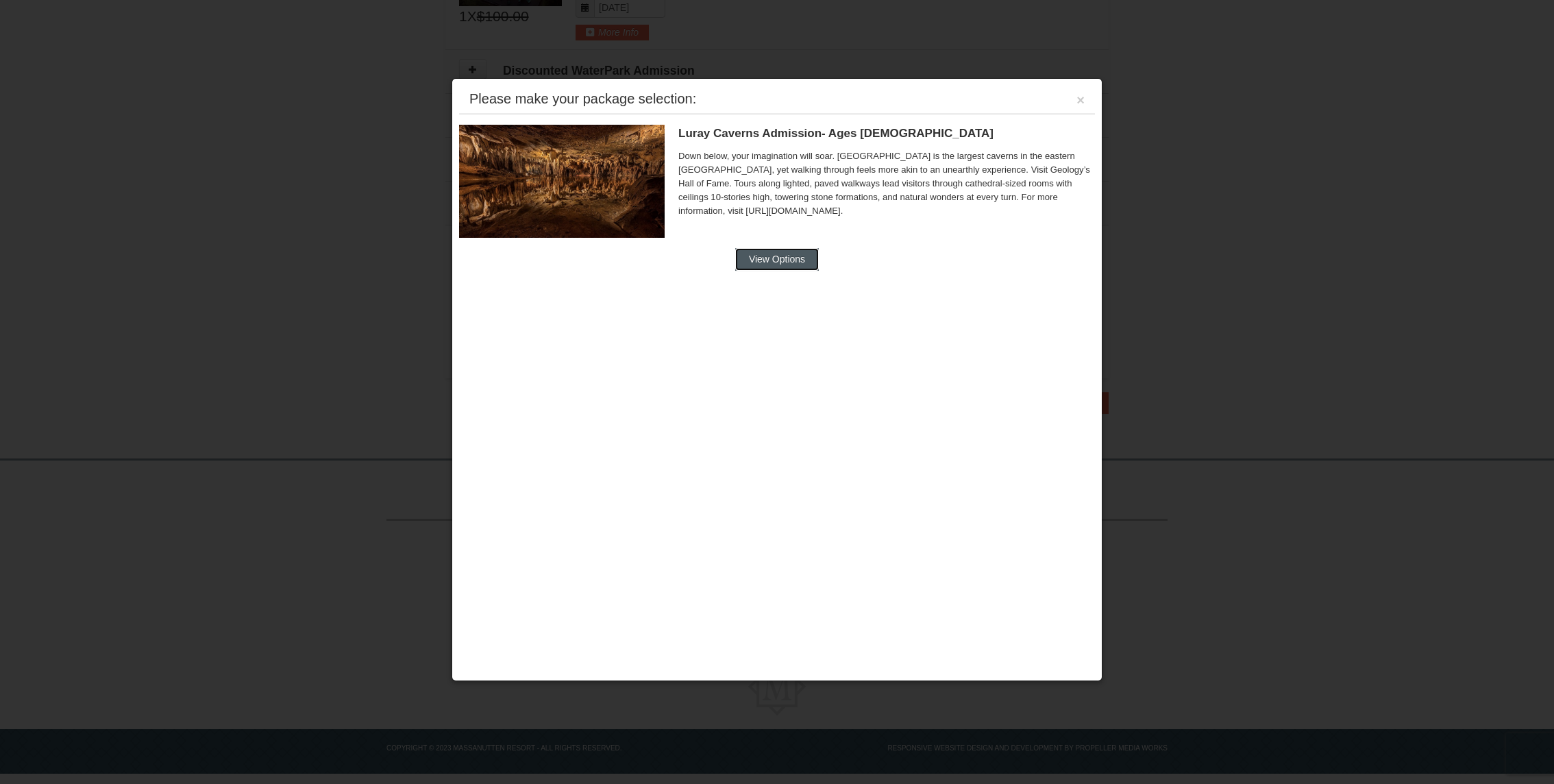
click at [790, 256] on button "View Options" at bounding box center [777, 258] width 84 height 22
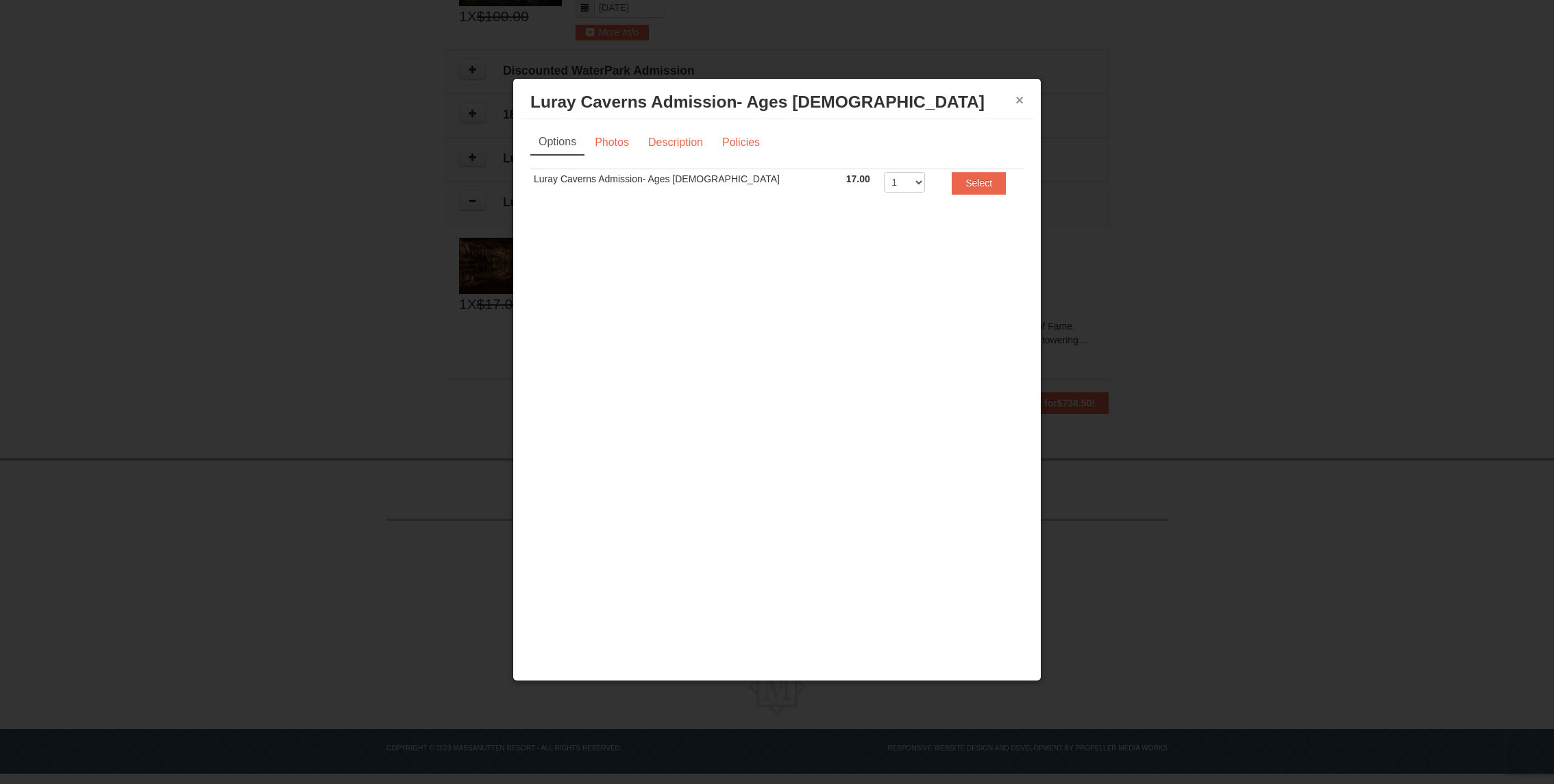
click at [1018, 99] on button "×" at bounding box center [1020, 99] width 9 height 13
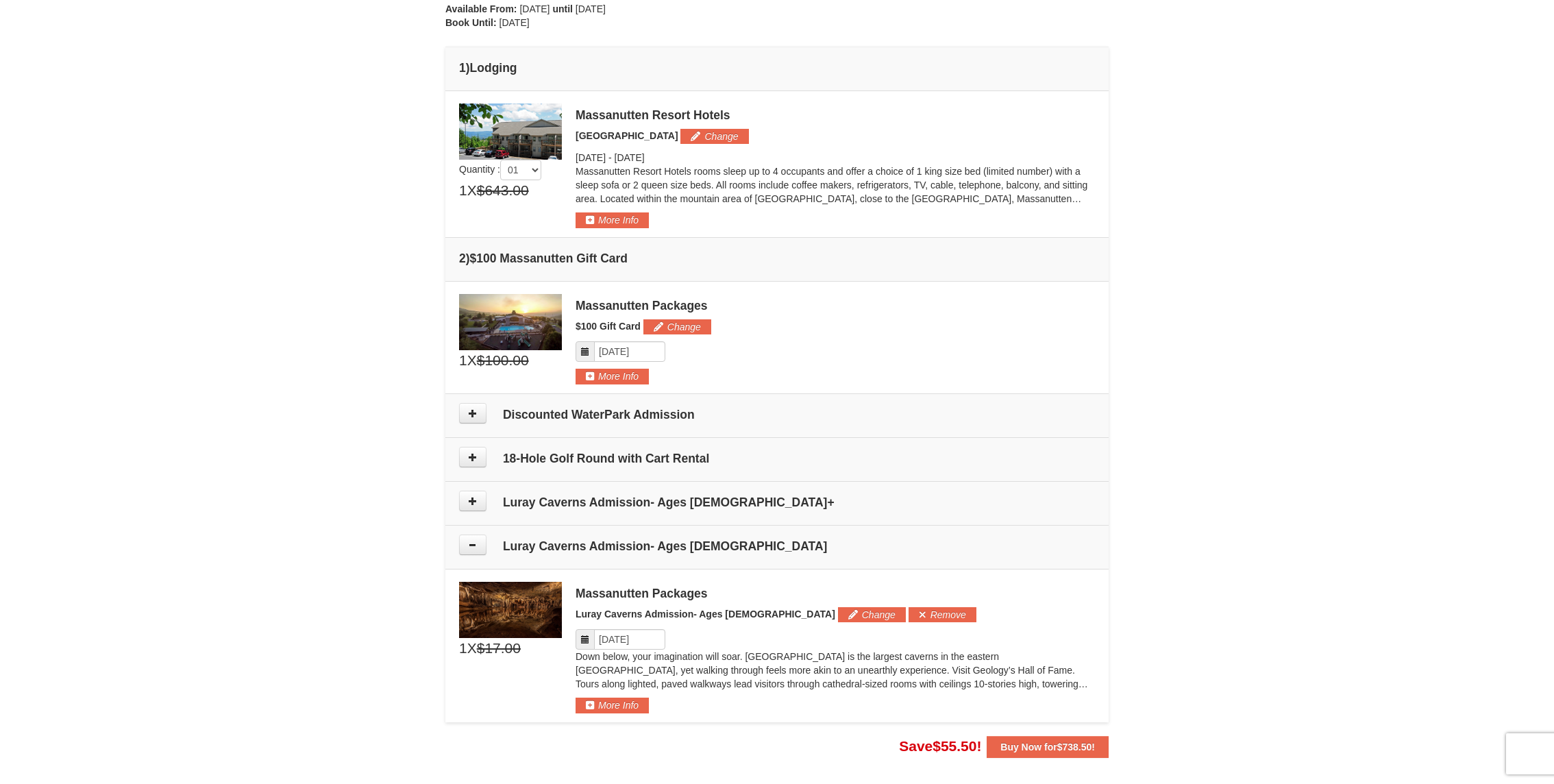
scroll to position [337, 0]
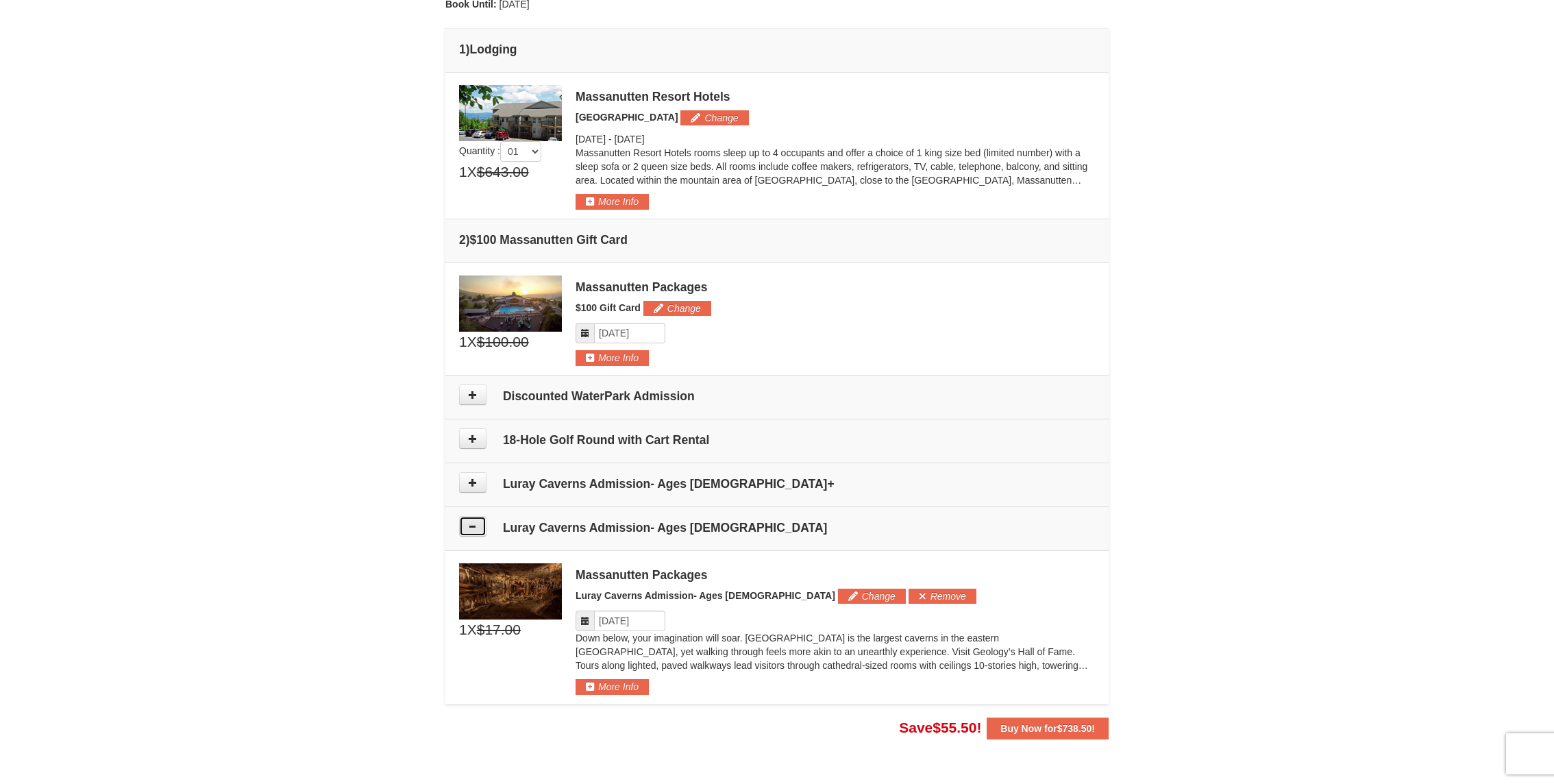
click at [479, 526] on button at bounding box center [472, 526] width 28 height 21
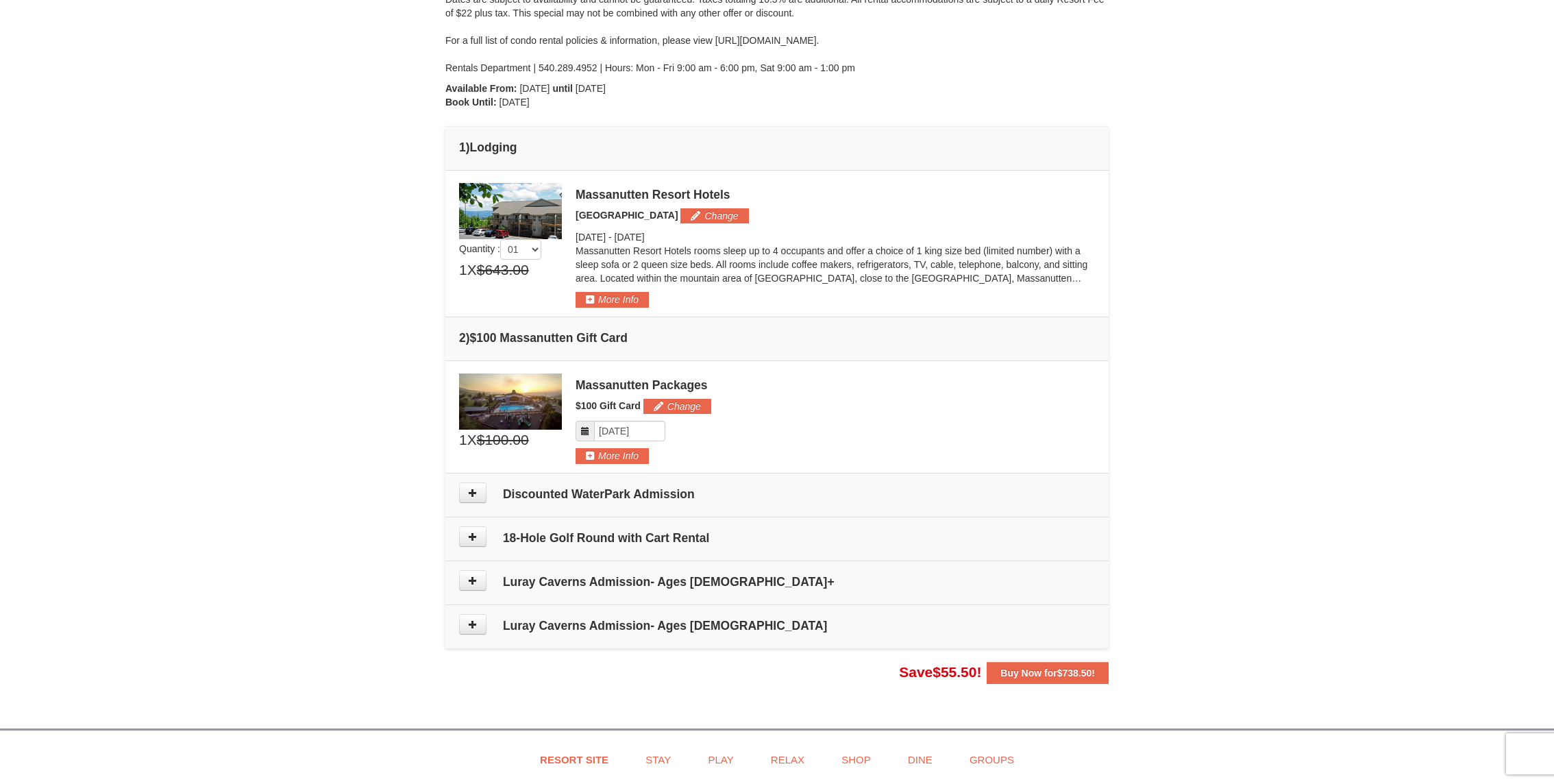
scroll to position [241, 0]
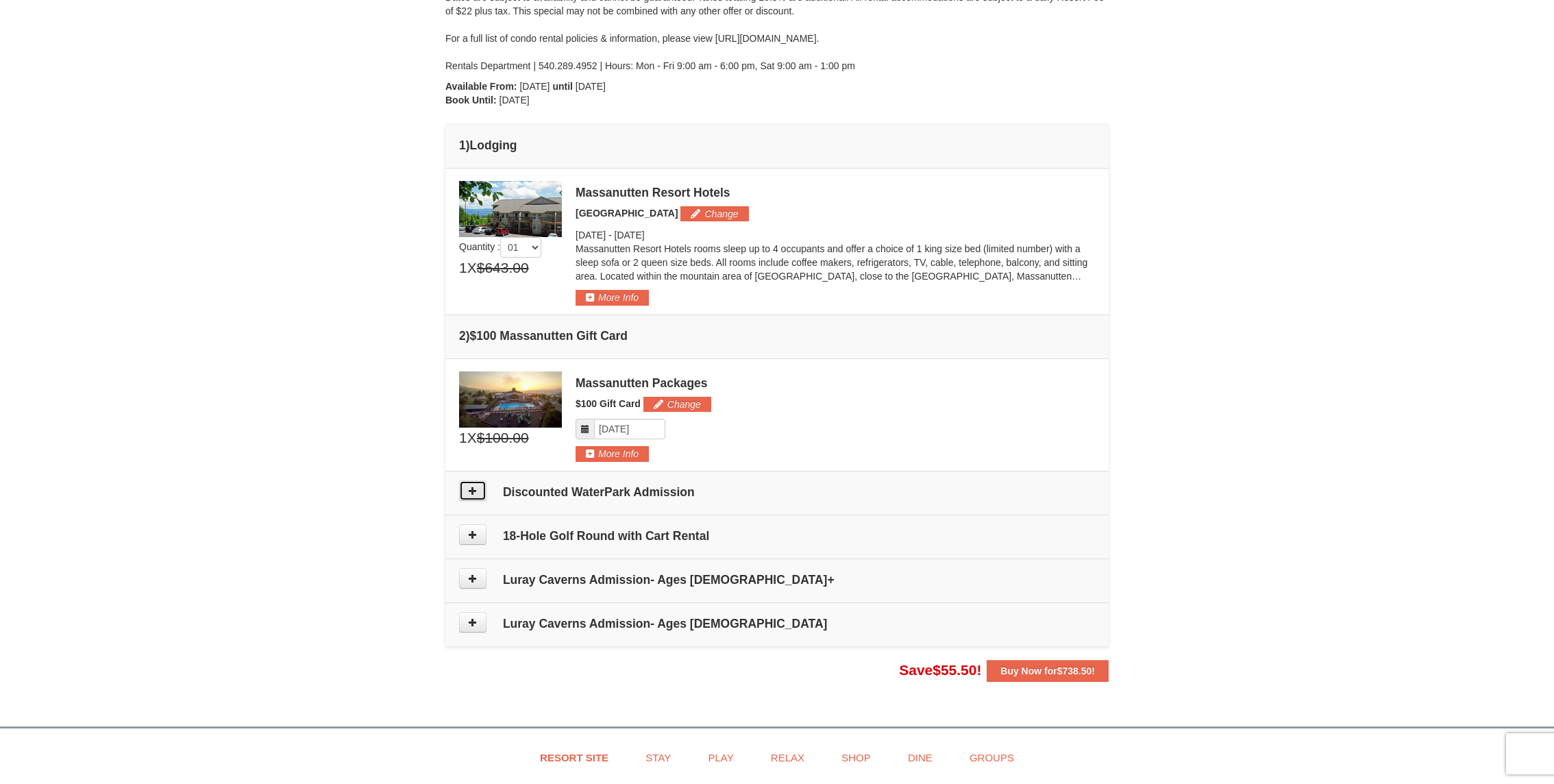
click at [472, 494] on button at bounding box center [472, 490] width 28 height 21
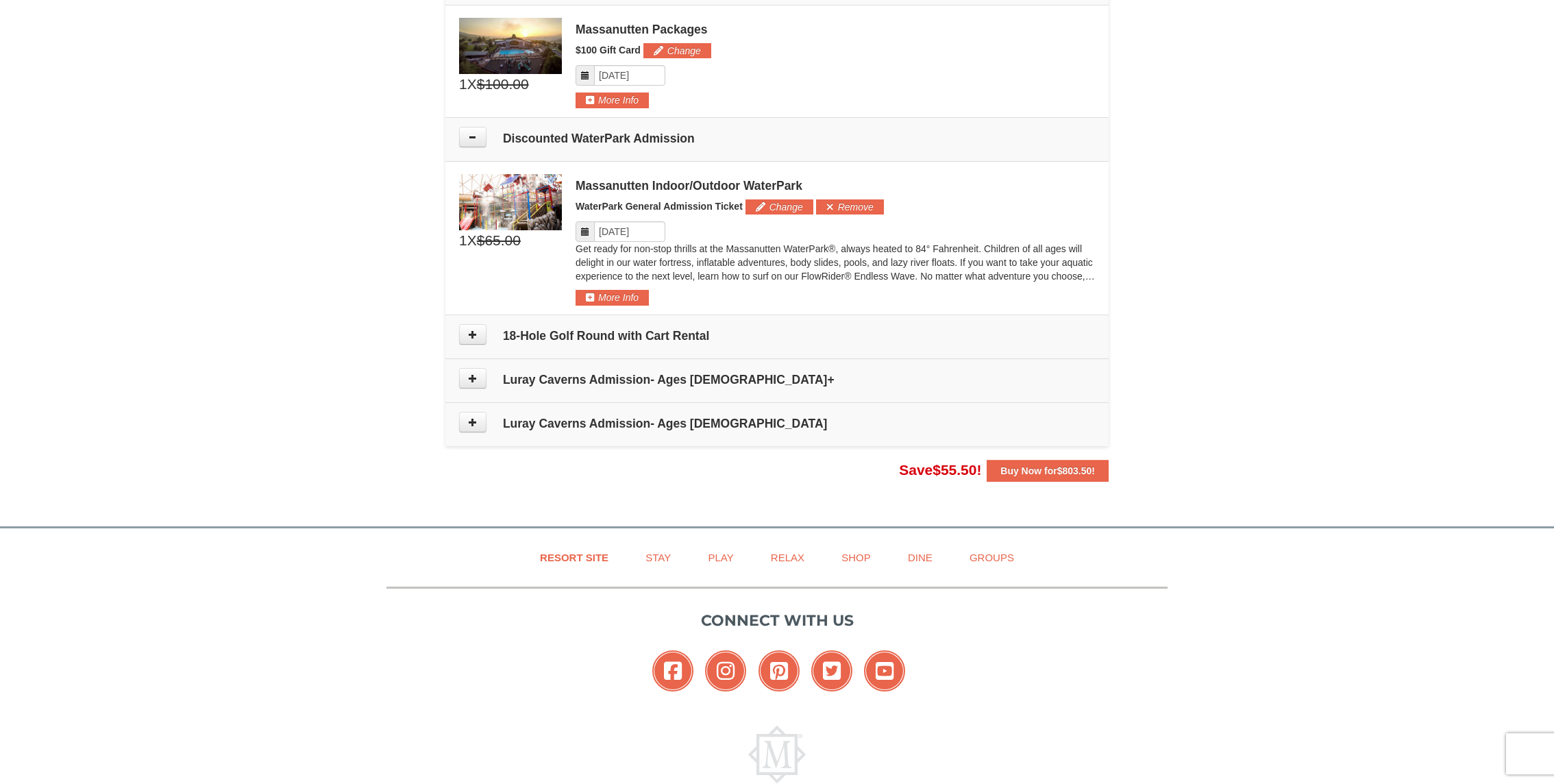
scroll to position [587, 0]
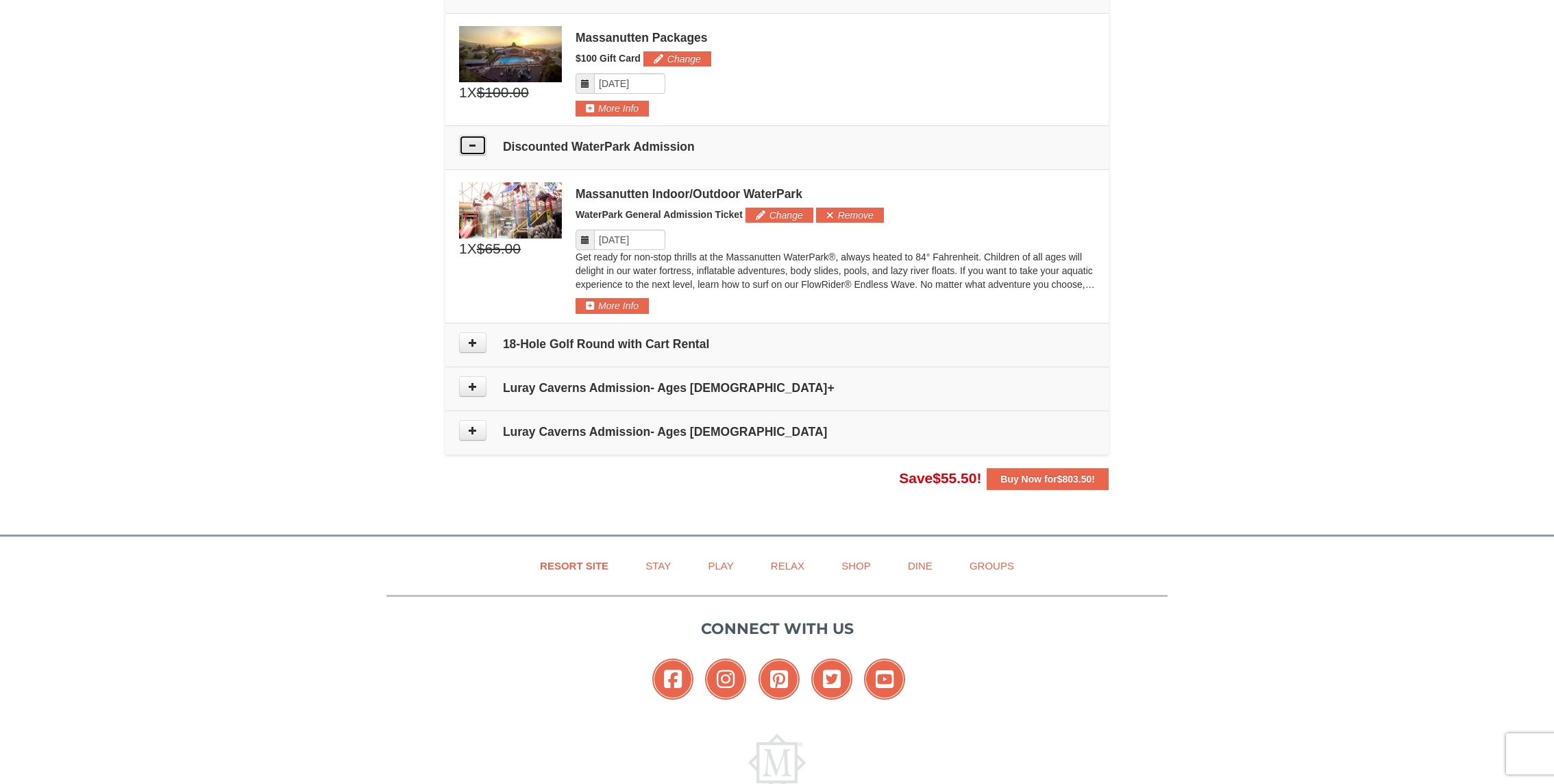
click at [472, 142] on icon at bounding box center [473, 146] width 10 height 10
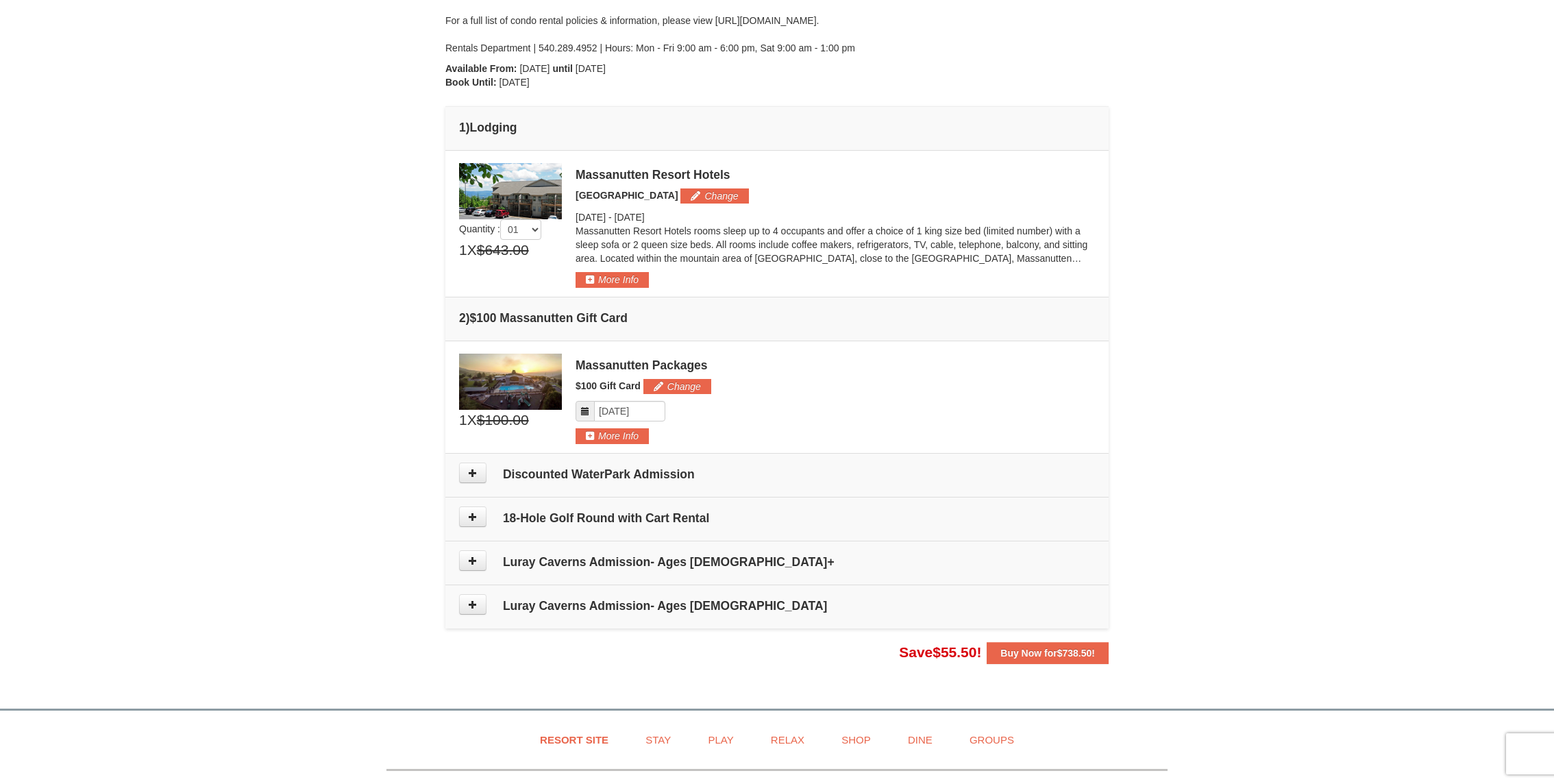
scroll to position [261, 0]
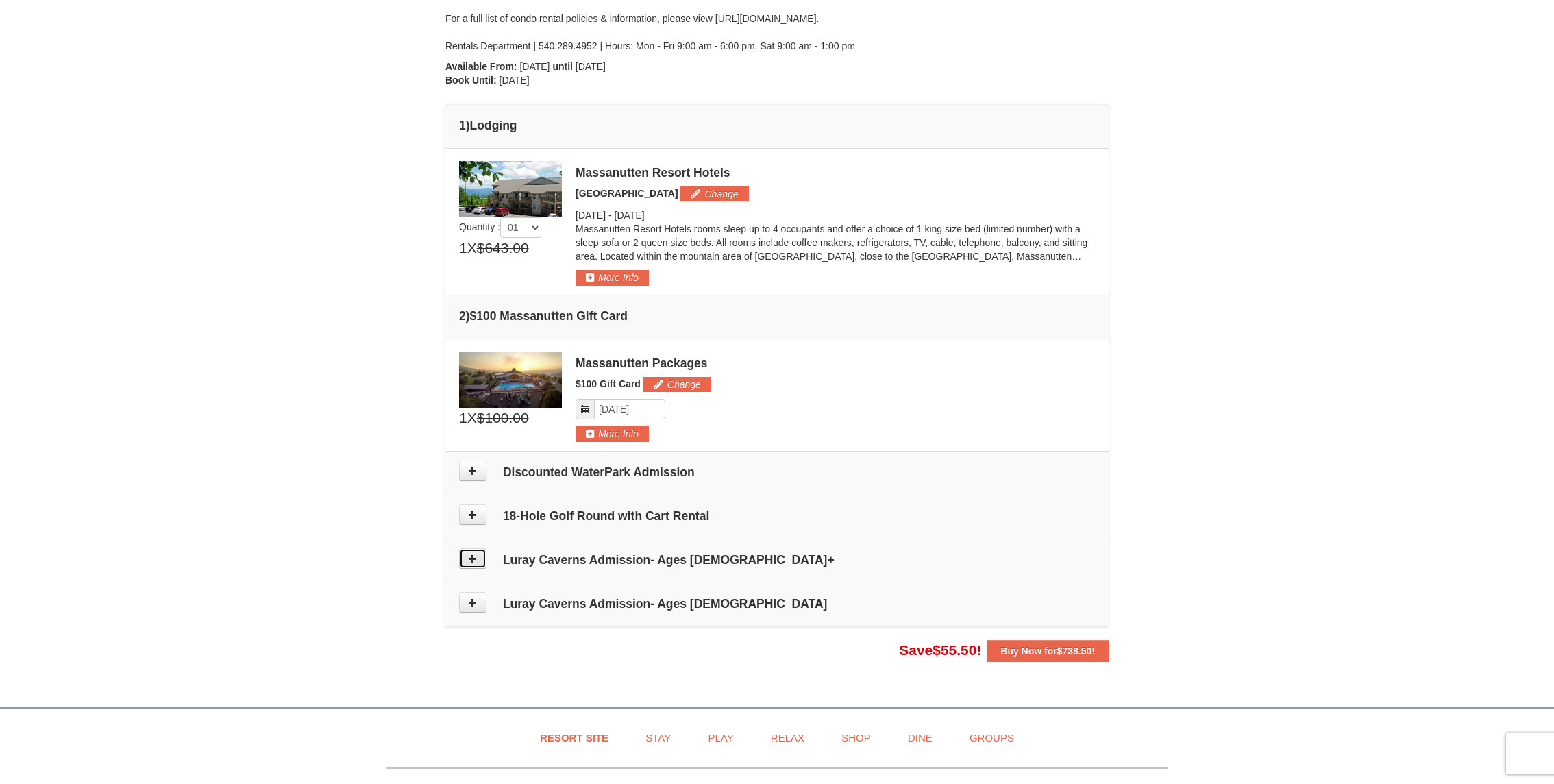
click at [475, 557] on icon at bounding box center [473, 559] width 10 height 10
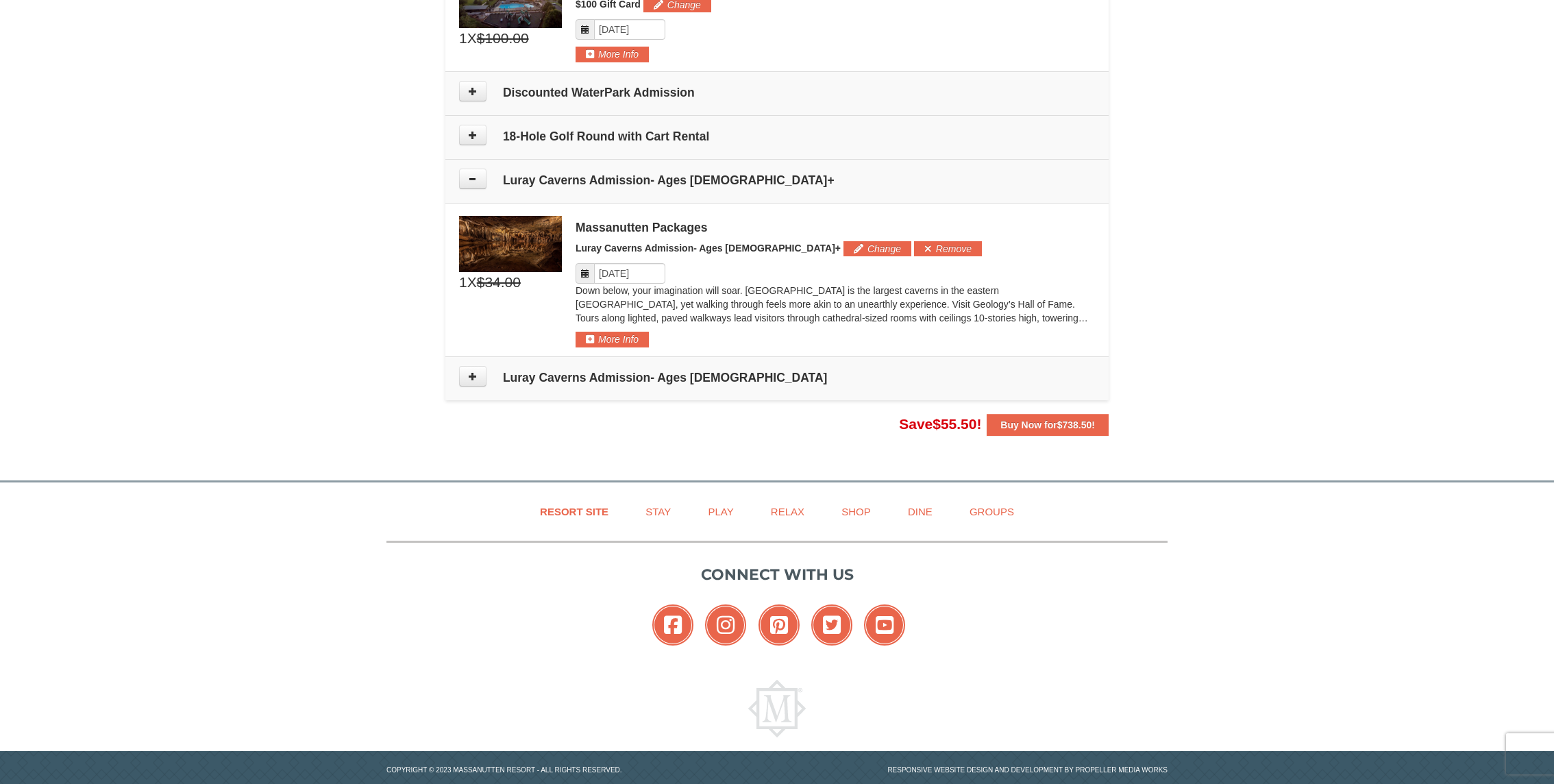
scroll to position [663, 0]
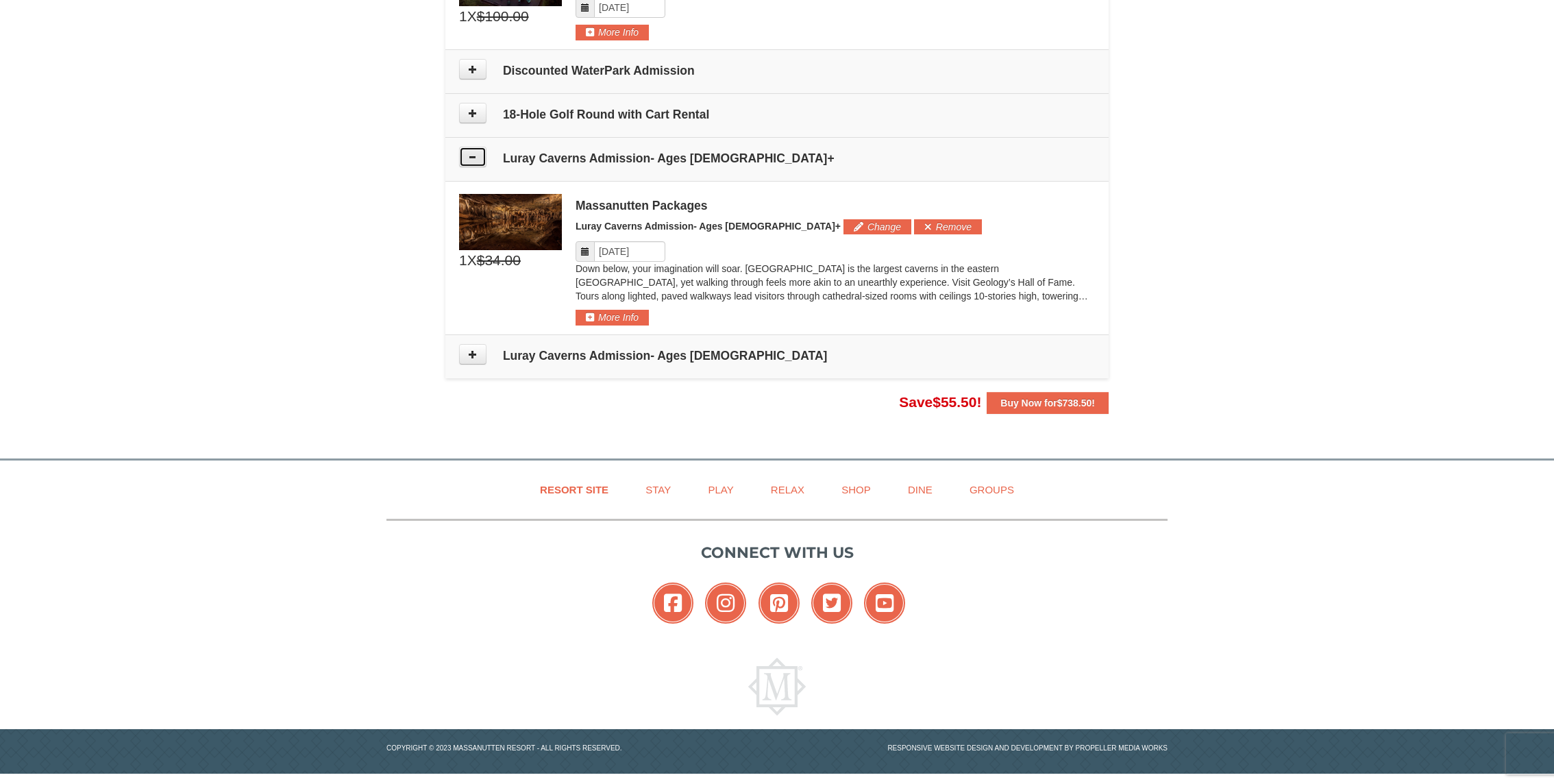
click at [473, 156] on icon at bounding box center [473, 157] width 10 height 10
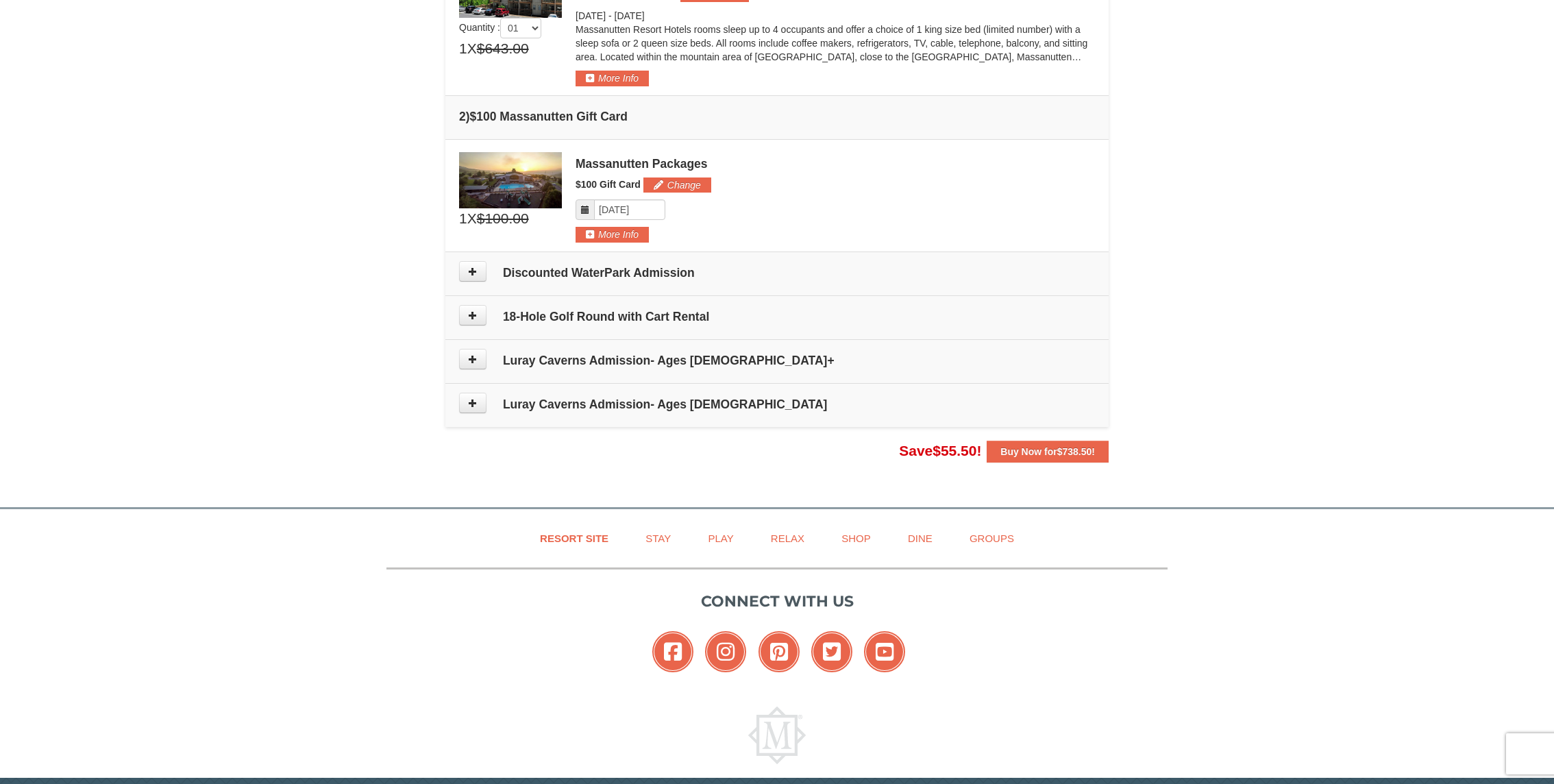
scroll to position [454, 0]
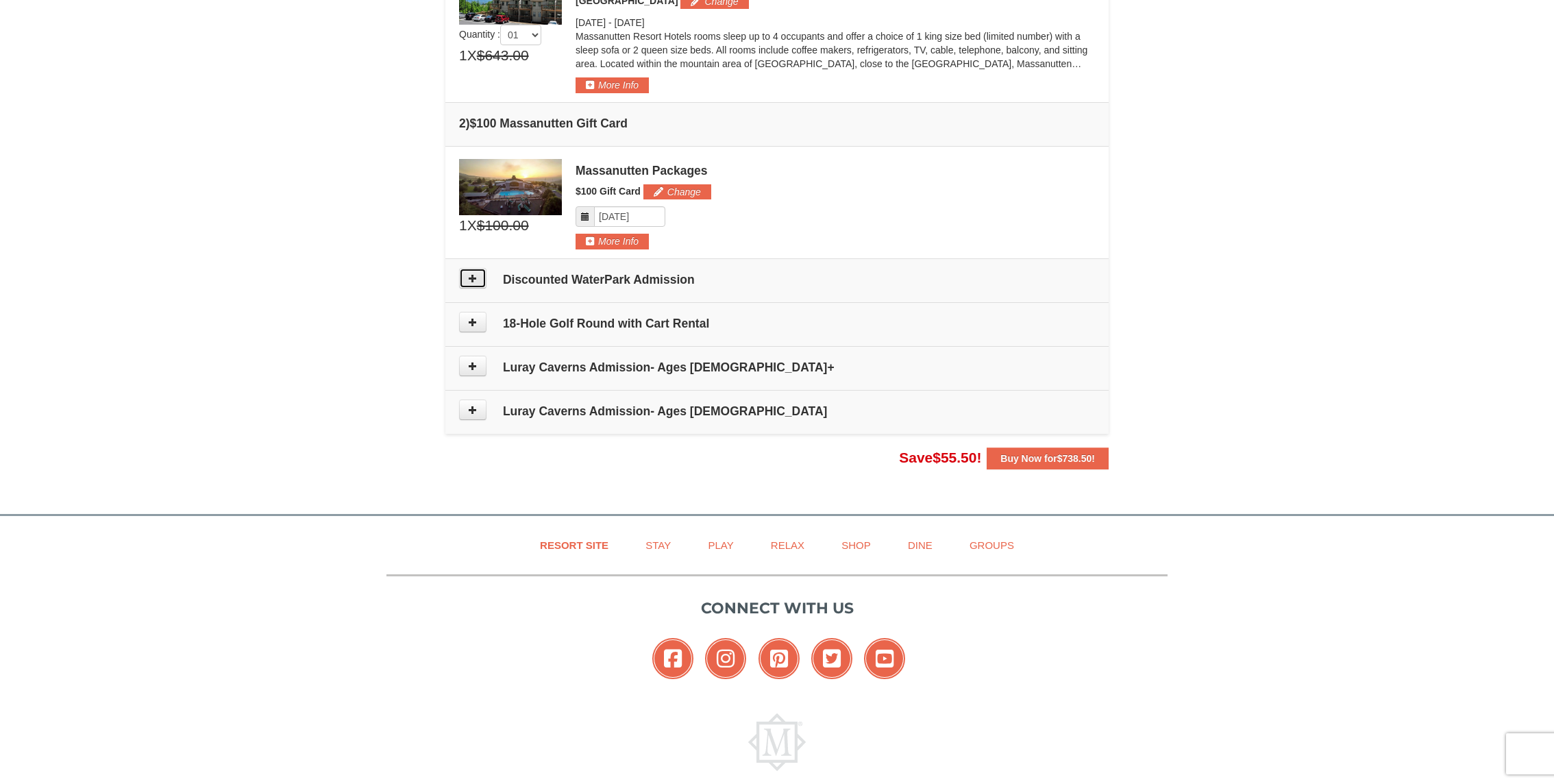
click at [469, 275] on icon at bounding box center [473, 278] width 10 height 10
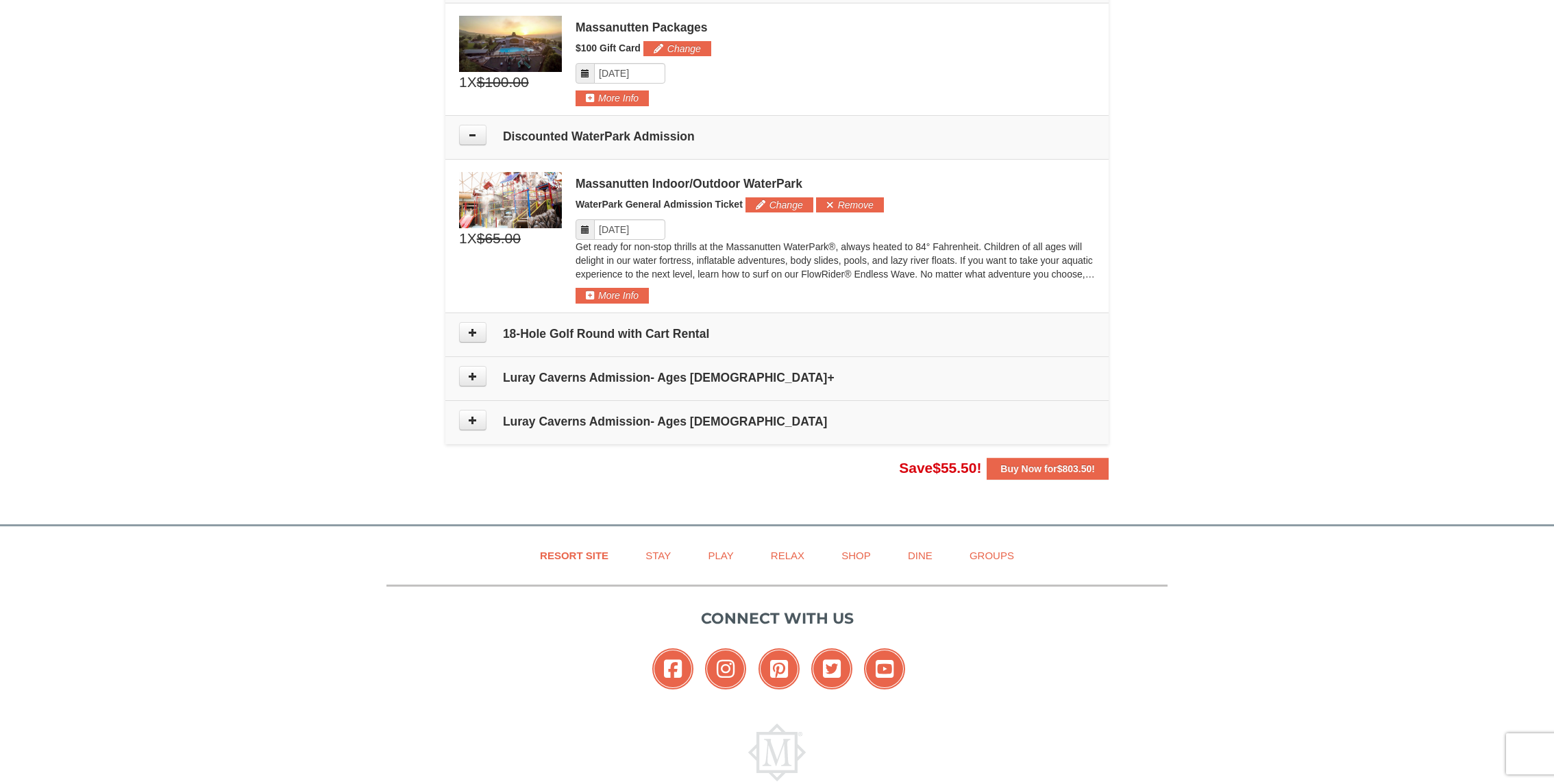
scroll to position [580, 0]
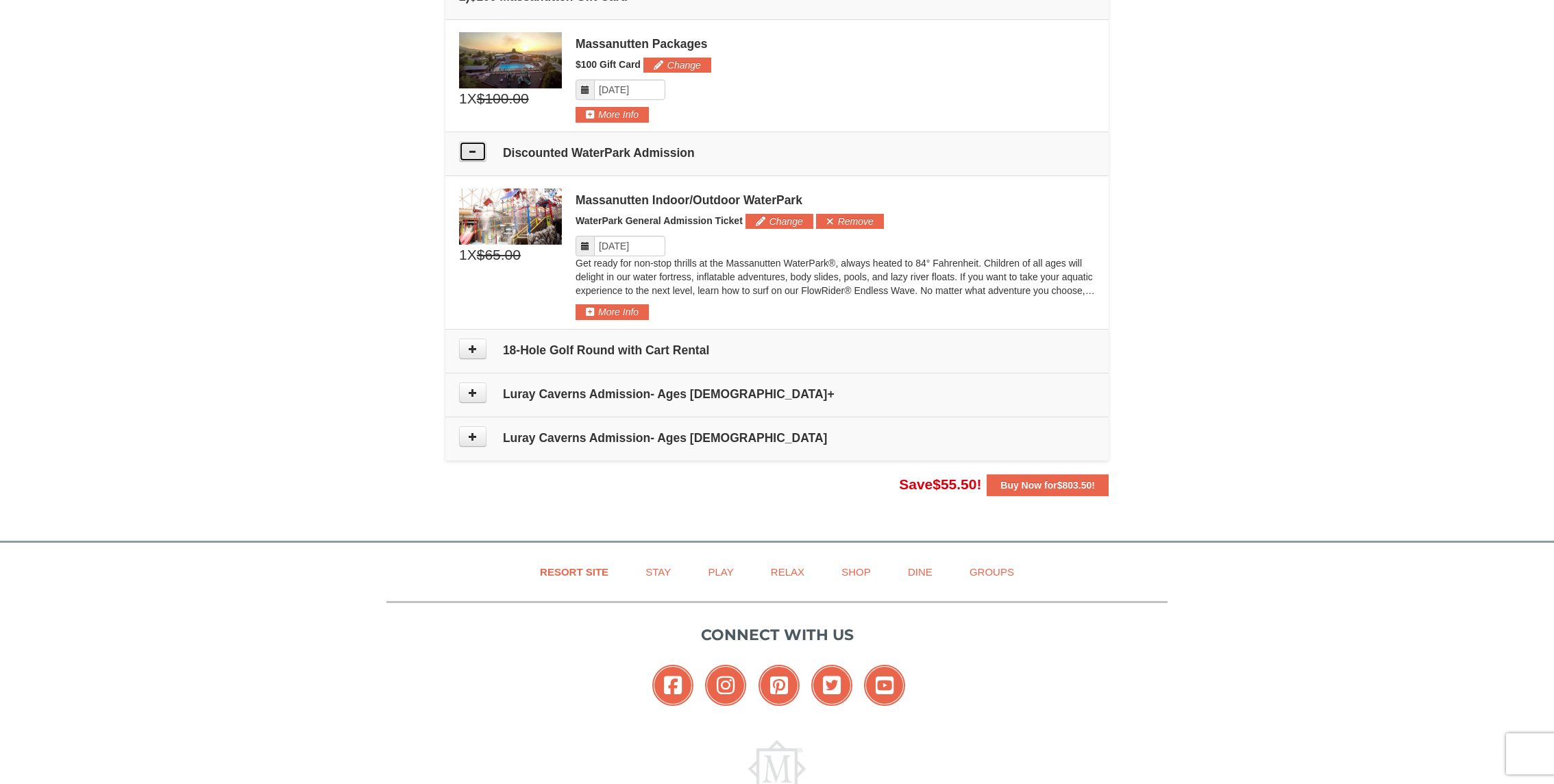
click at [469, 151] on icon at bounding box center [473, 151] width 10 height 10
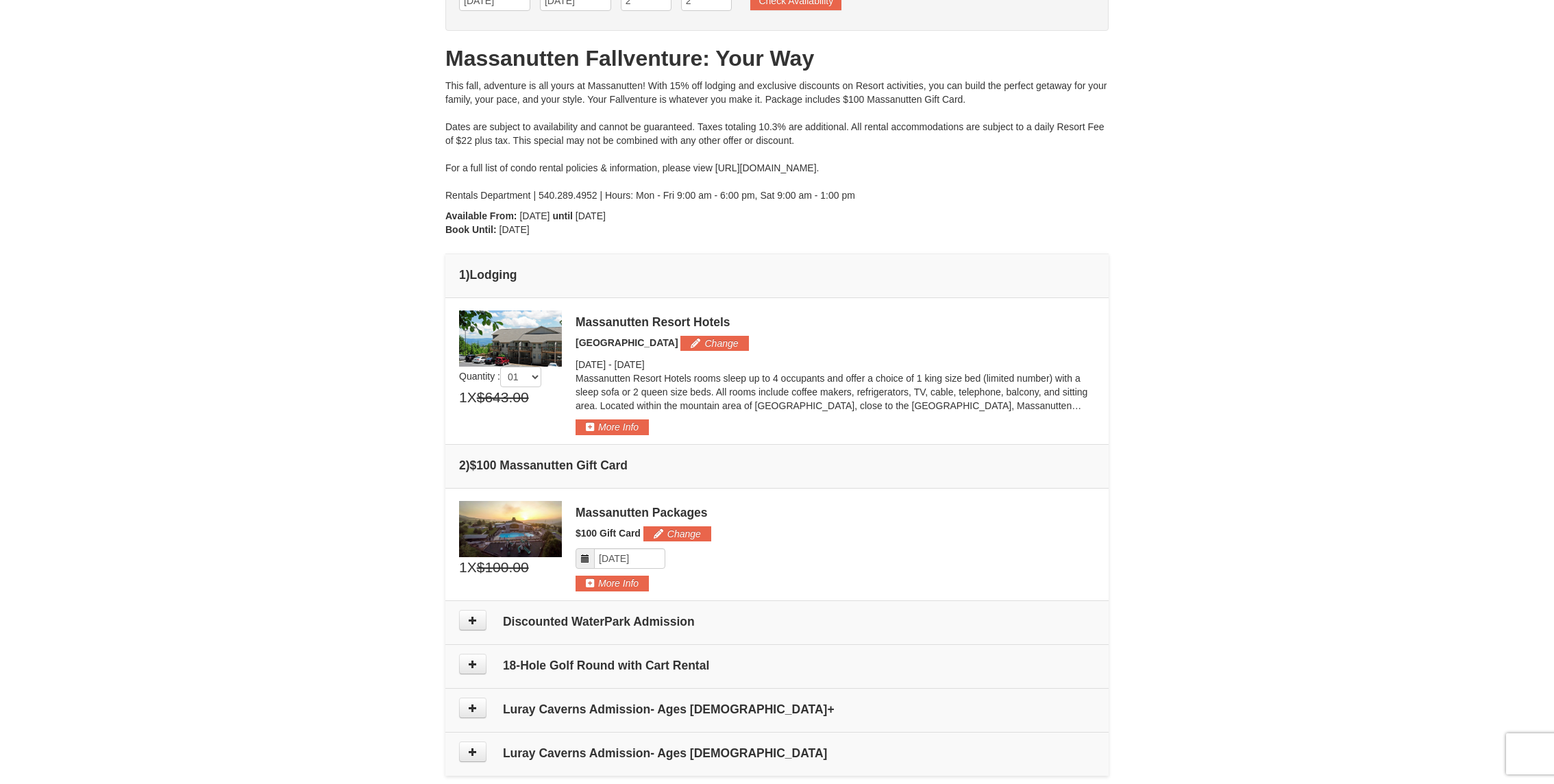
scroll to position [0, 0]
